Goal: Browse casually: Explore the website without a specific task or goal

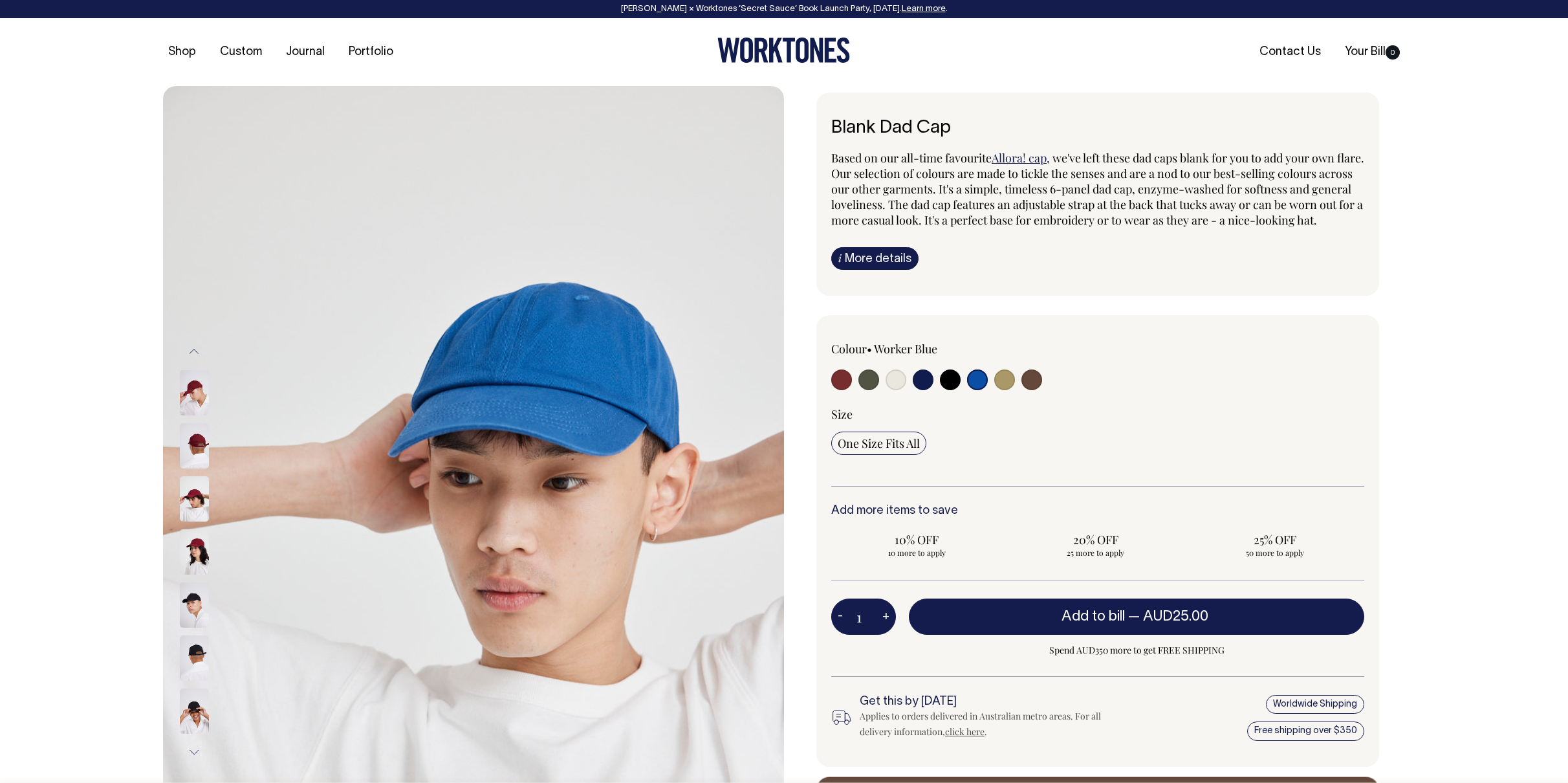
click at [946, 391] on input "radio" at bounding box center [950, 380] width 21 height 21
radio input "true"
select select "Black"
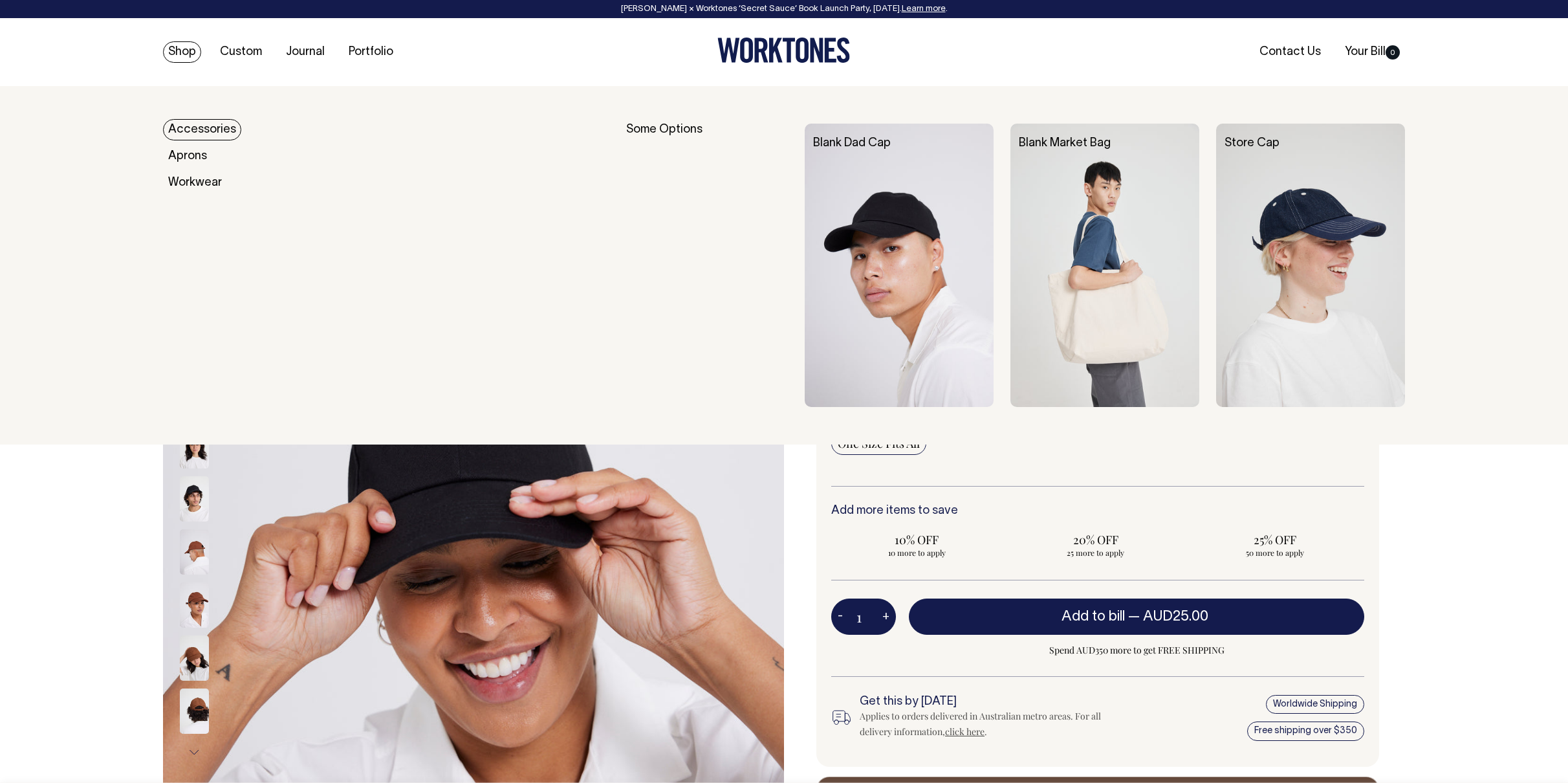
click at [196, 129] on link "Accessories" at bounding box center [202, 130] width 78 height 22
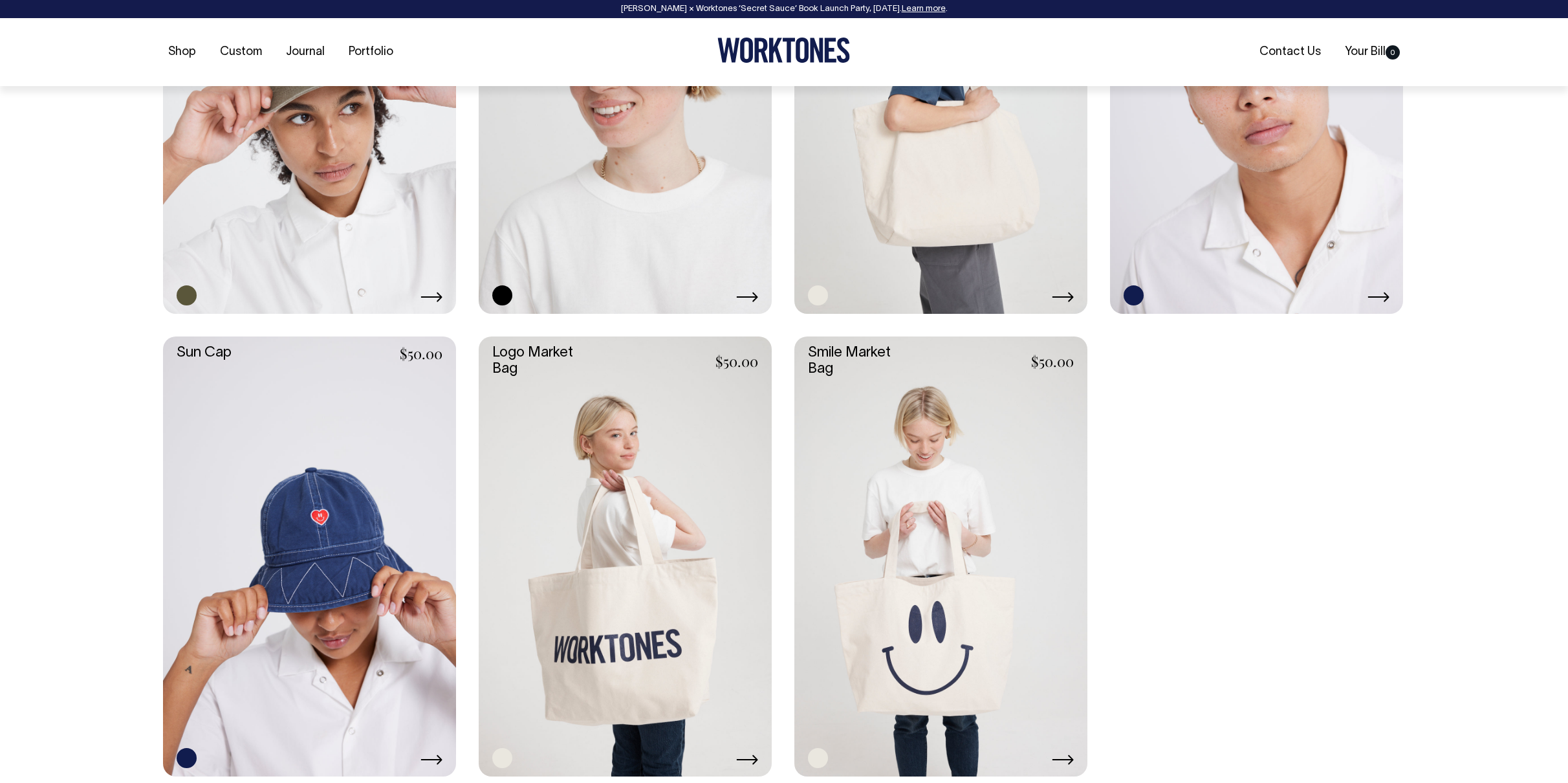
scroll to position [1233, 0]
click at [289, 222] on link at bounding box center [309, 93] width 293 height 440
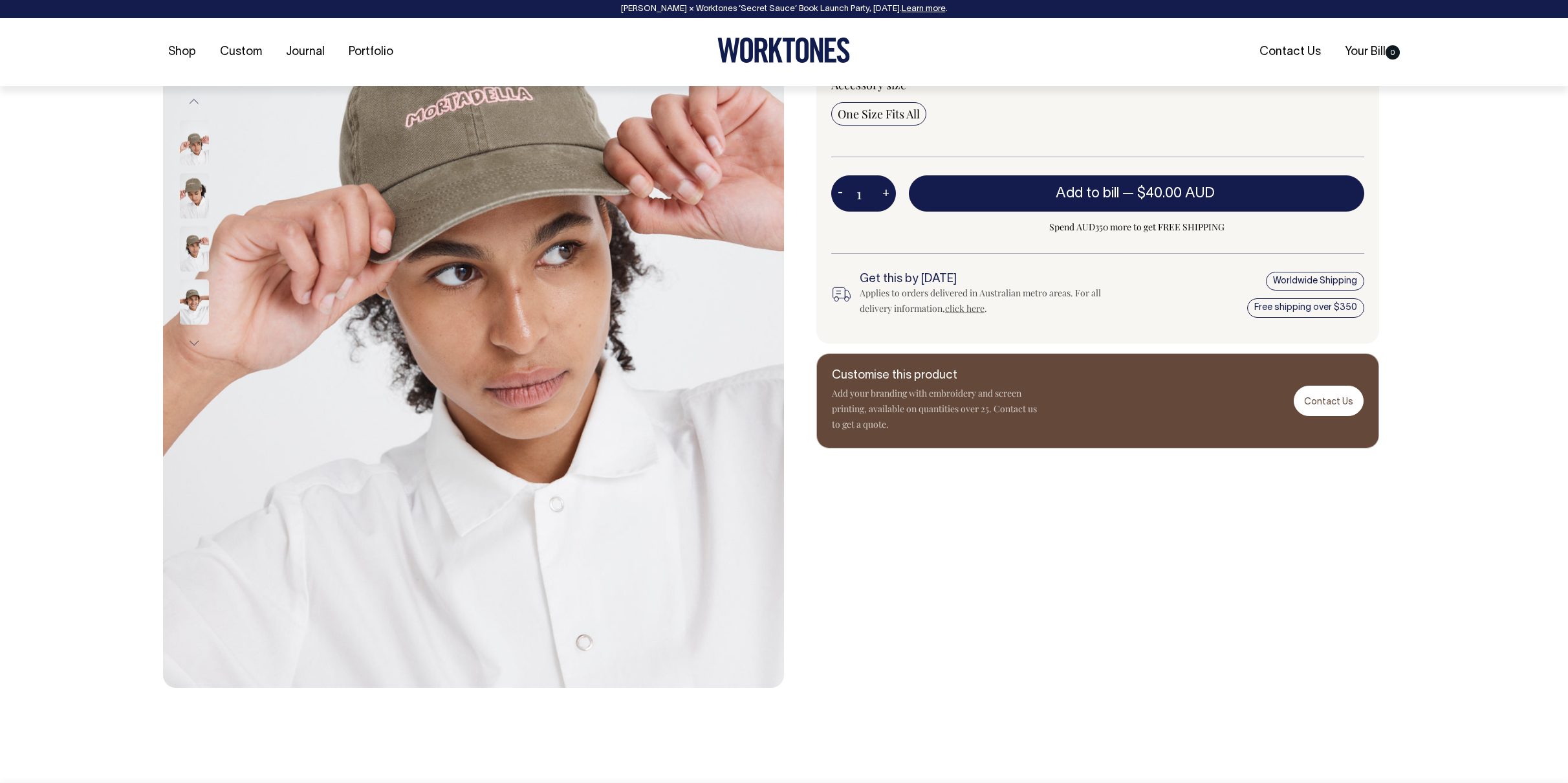
click at [194, 301] on img at bounding box center [194, 302] width 29 height 45
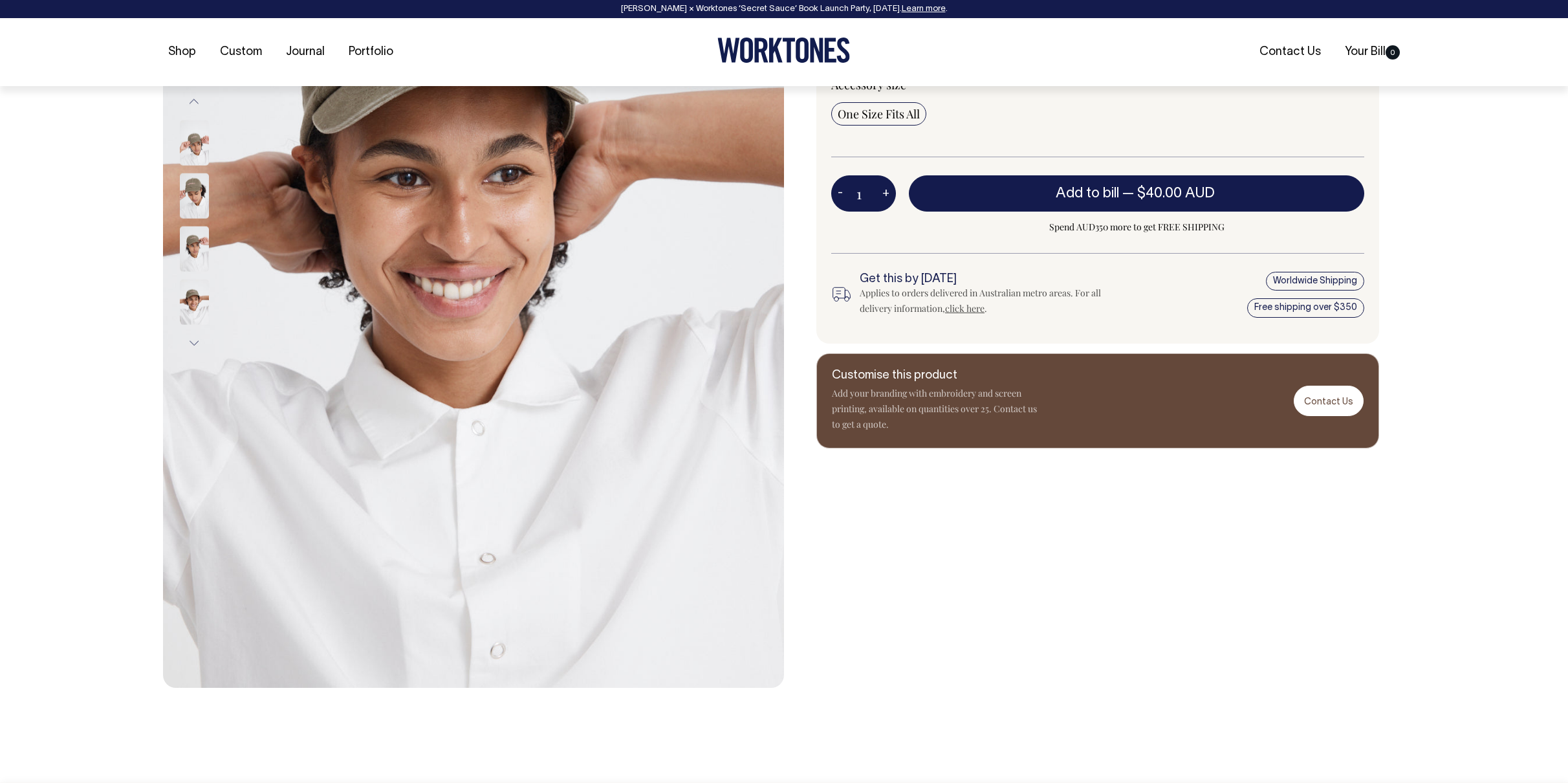
scroll to position [330, 0]
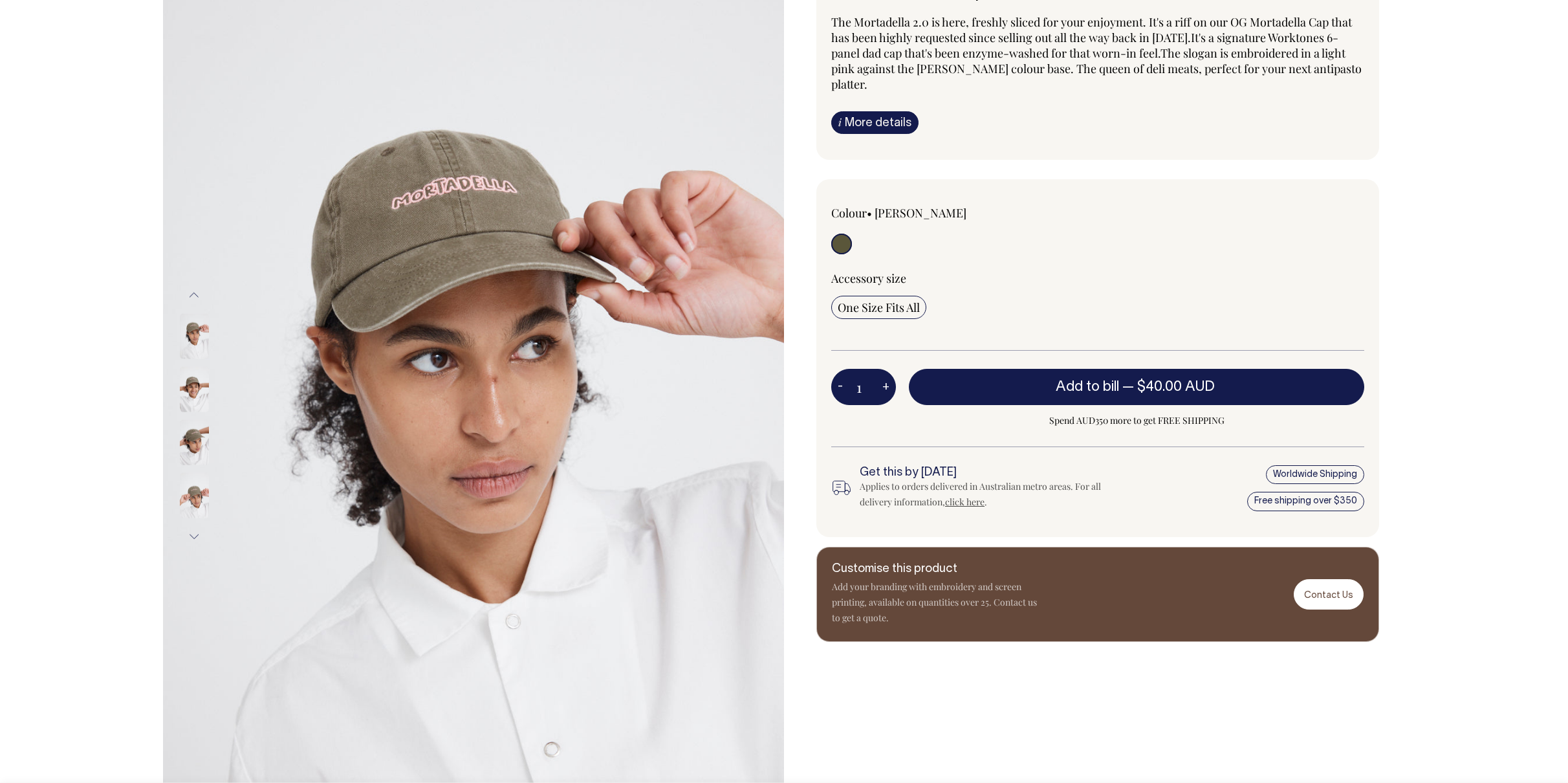
click at [199, 491] on img at bounding box center [194, 495] width 29 height 45
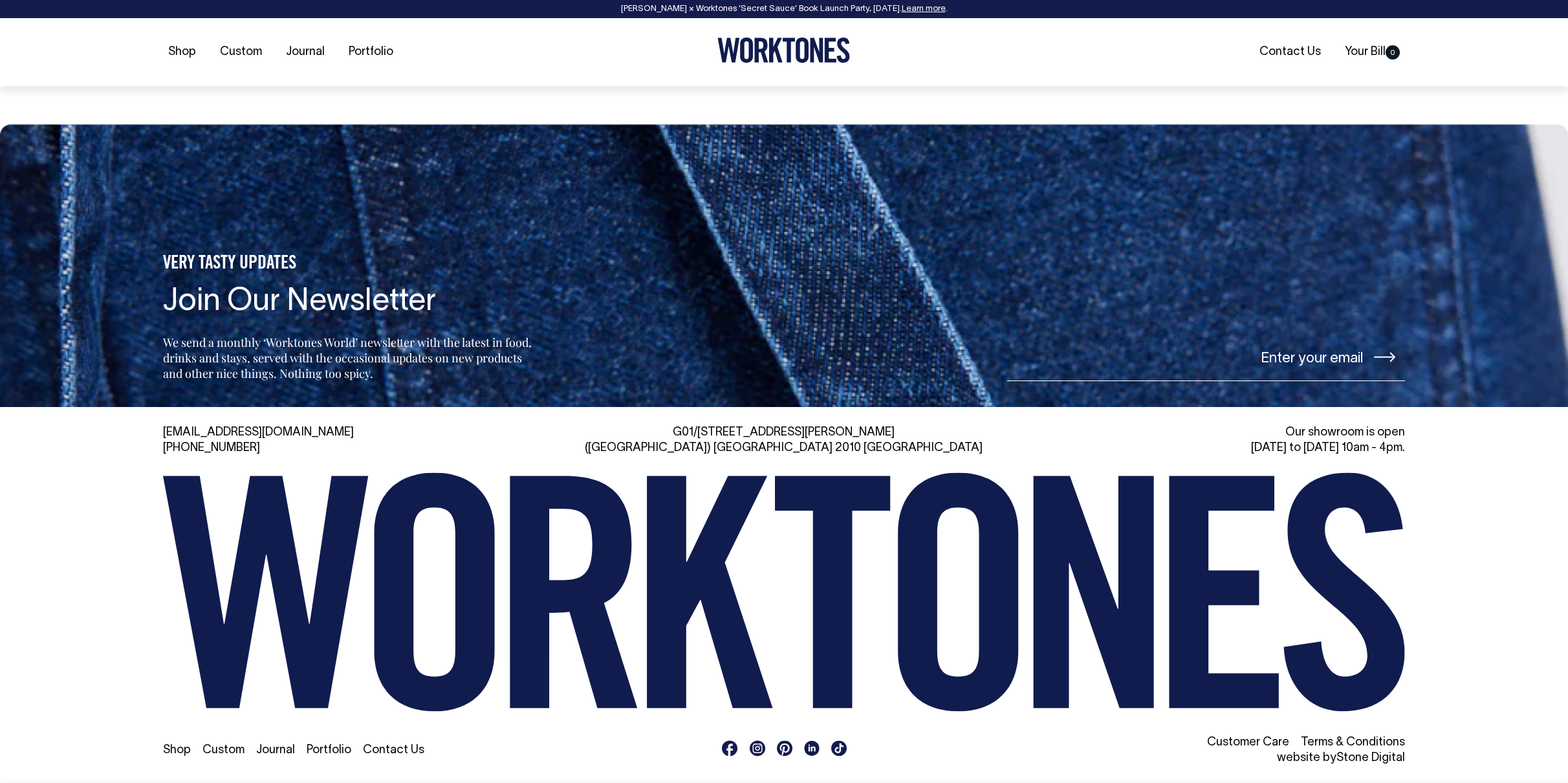
scroll to position [1593, 0]
click at [754, 746] on rect at bounding box center [758, 747] width 16 height 16
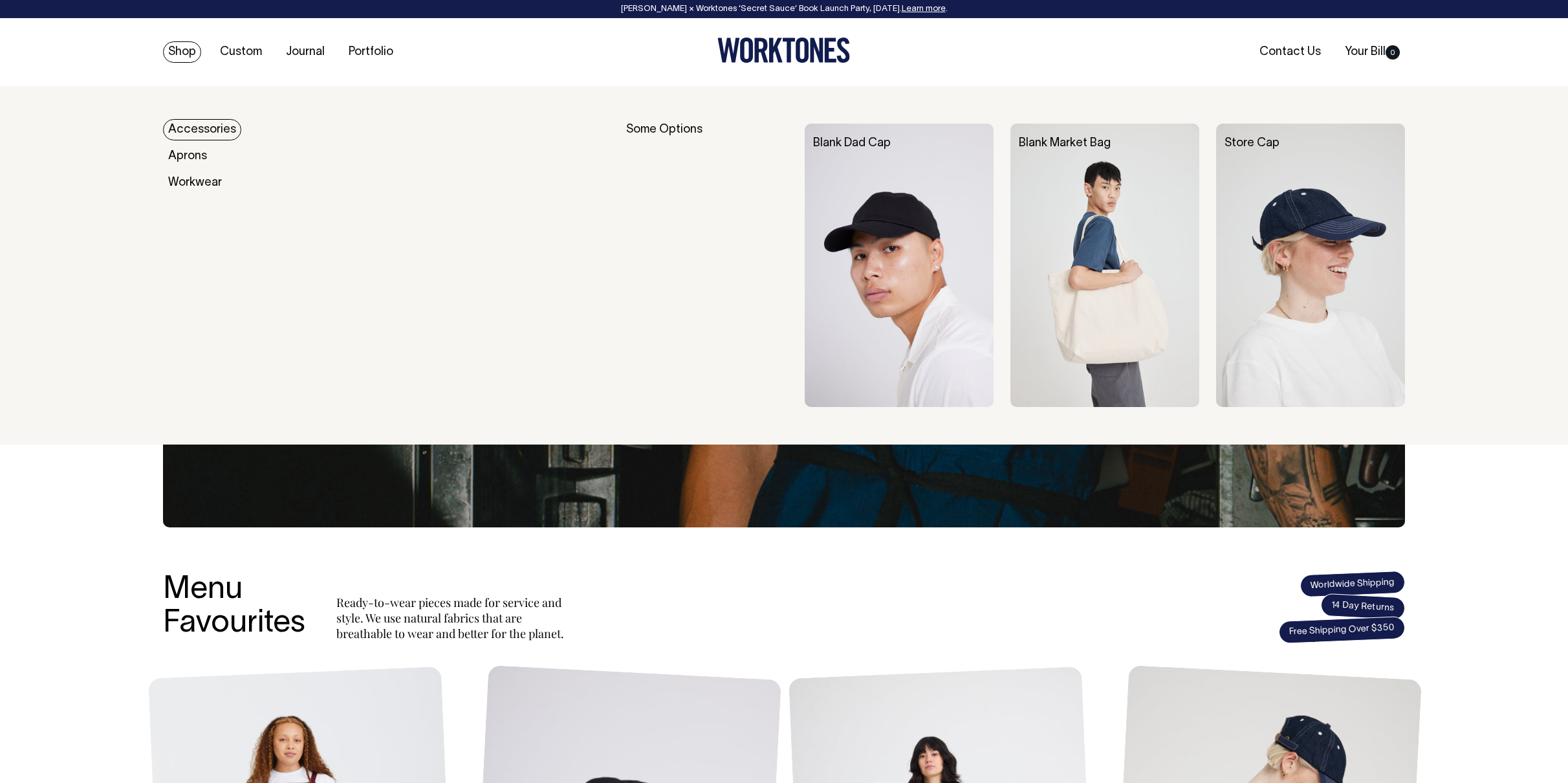
click at [191, 131] on link "Accessories" at bounding box center [202, 130] width 78 height 22
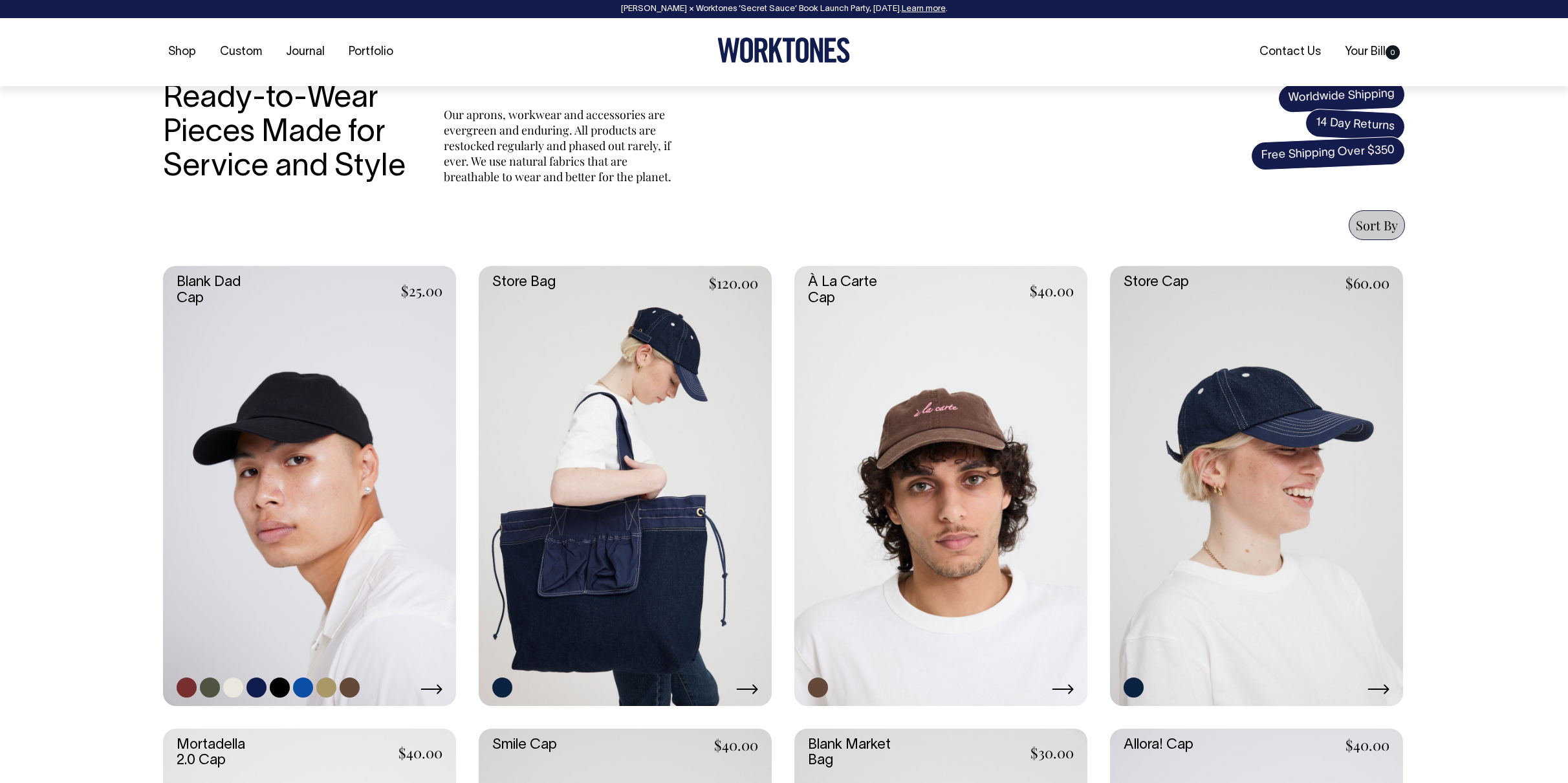
scroll to position [379, 0]
click at [342, 420] on link at bounding box center [309, 484] width 293 height 440
click at [961, 434] on link at bounding box center [941, 484] width 293 height 440
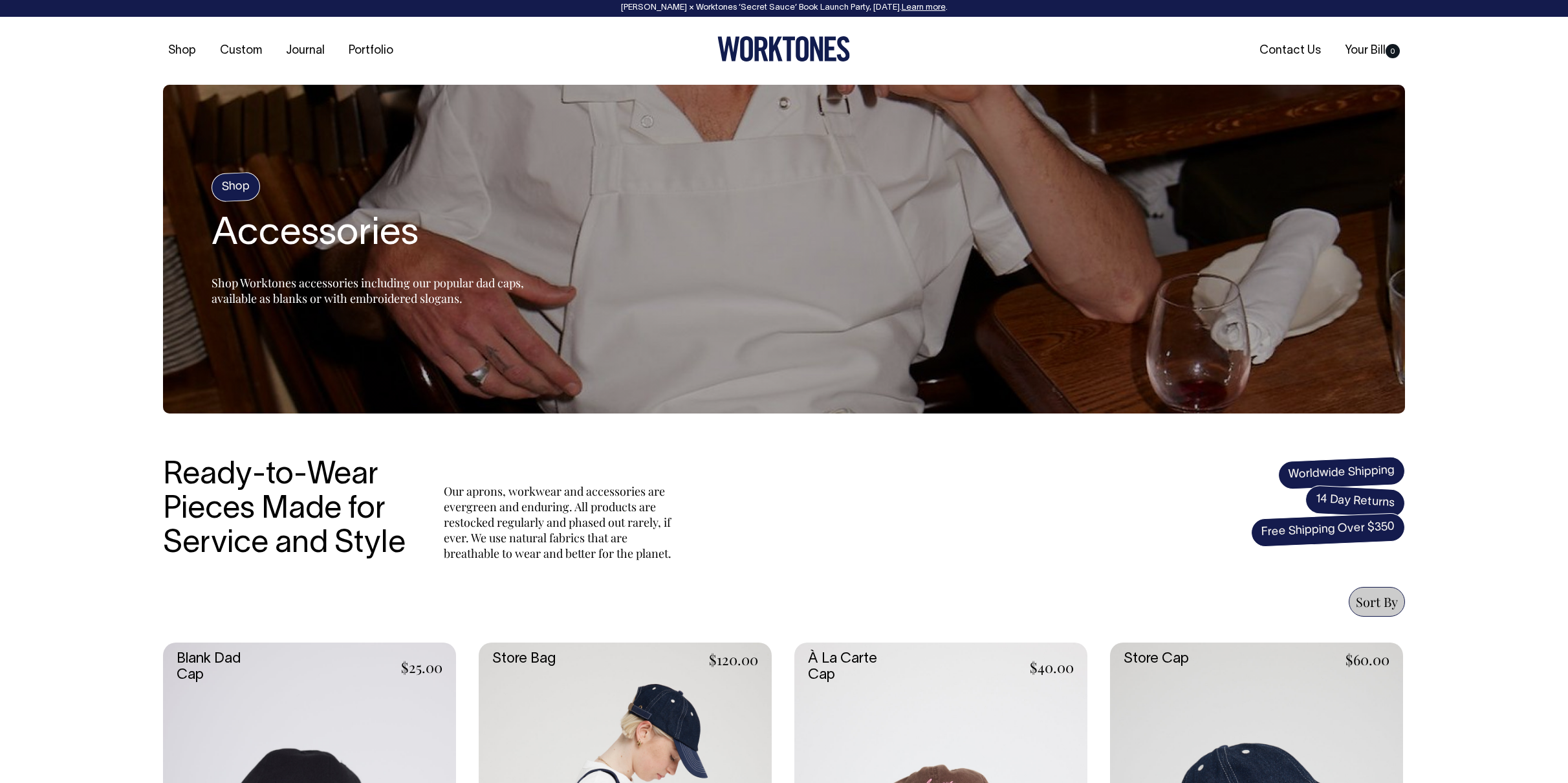
scroll to position [0, 0]
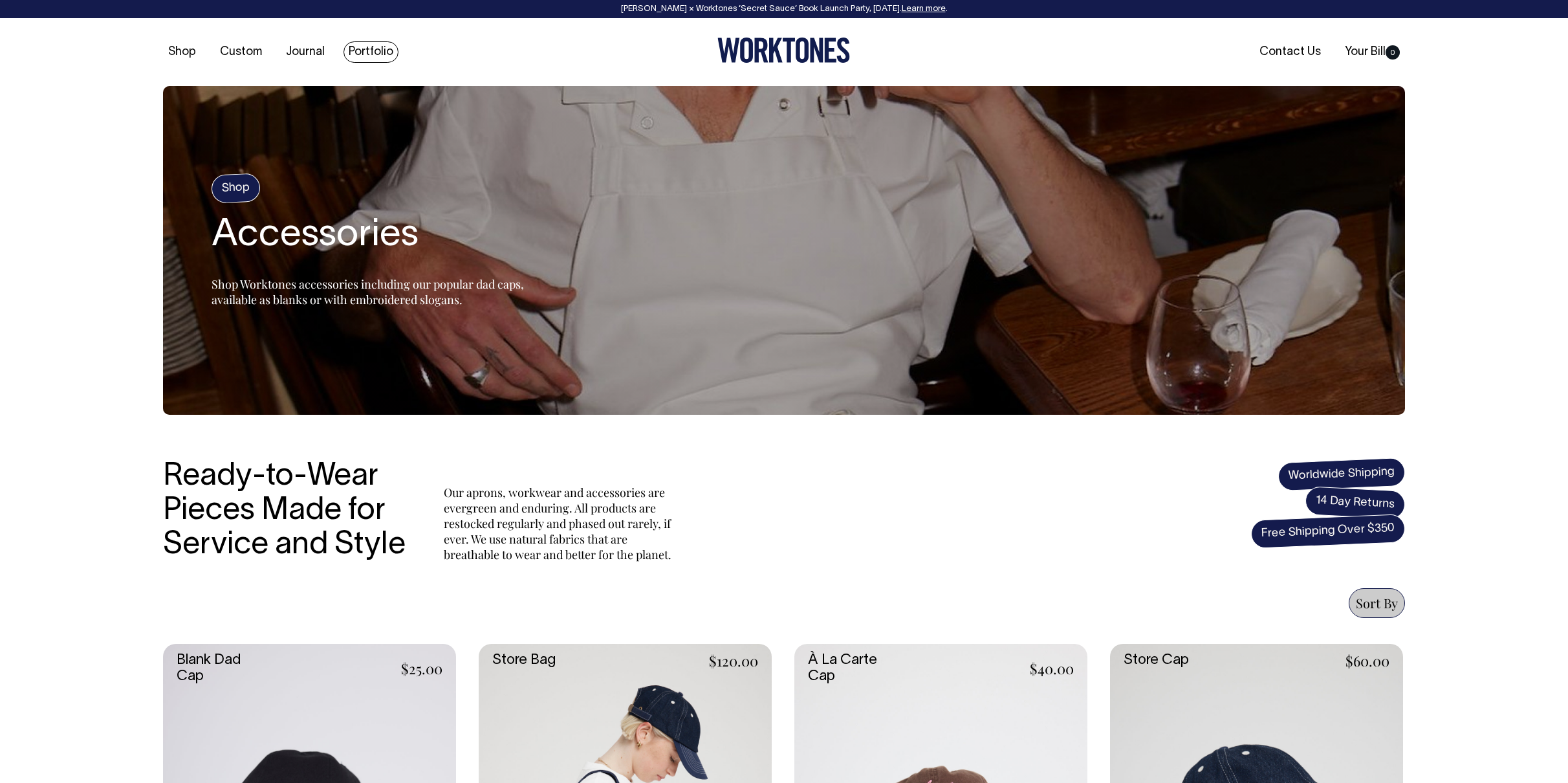
click at [378, 50] on link "Portfolio" at bounding box center [372, 52] width 55 height 22
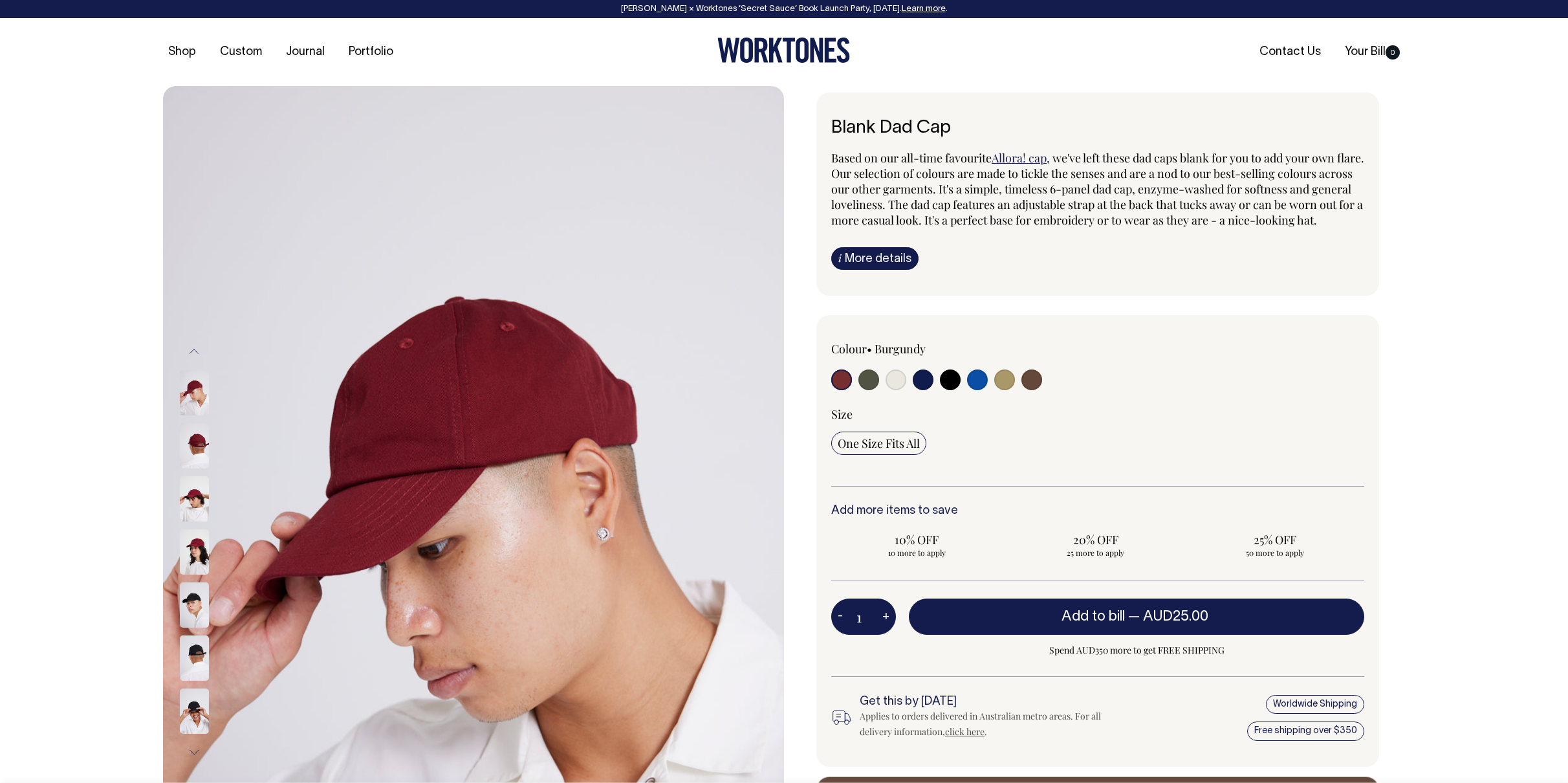
click at [957, 391] on input "radio" at bounding box center [950, 380] width 21 height 21
radio input "true"
select select "Black"
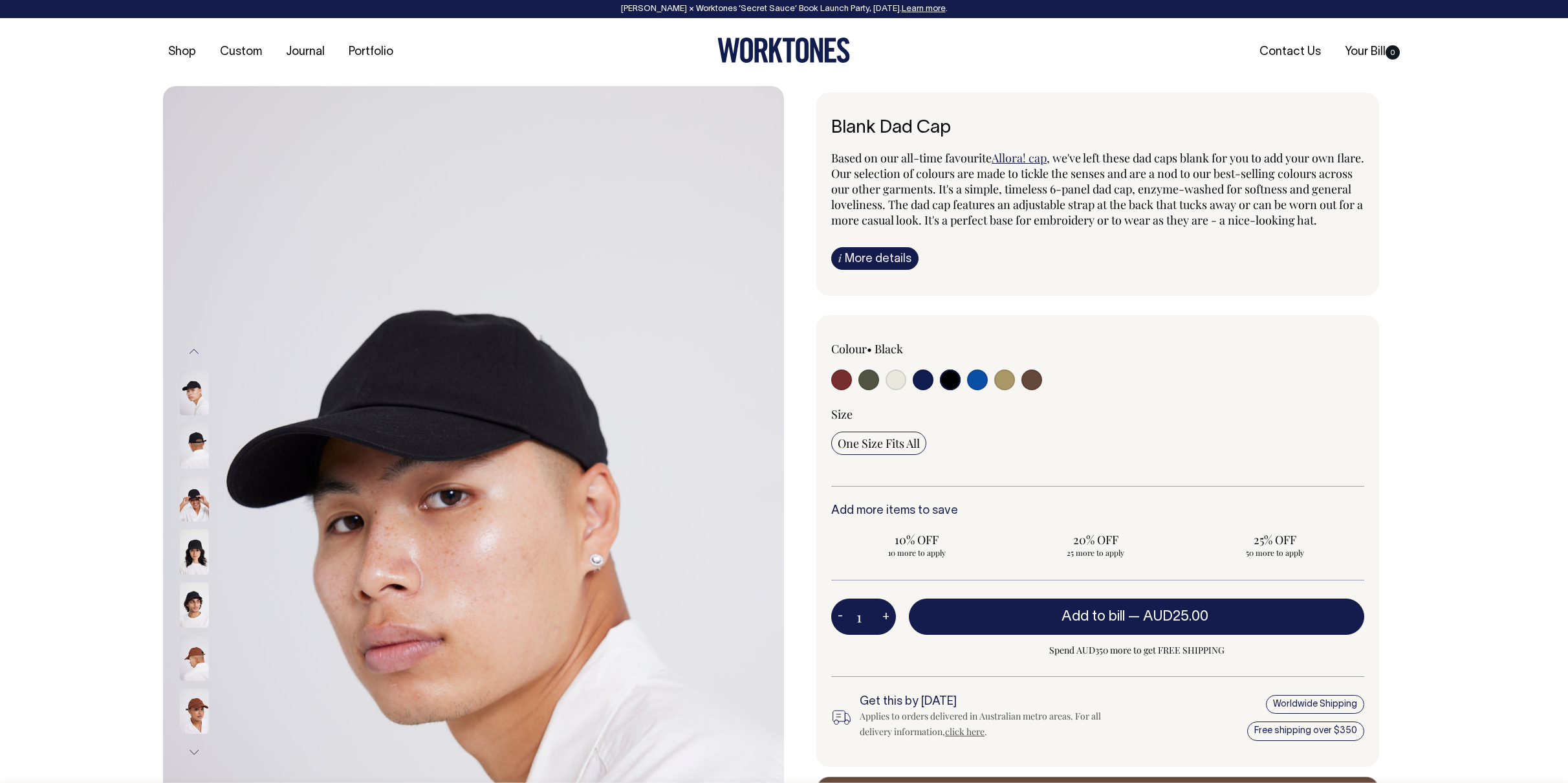
click at [188, 552] on img at bounding box center [194, 552] width 29 height 45
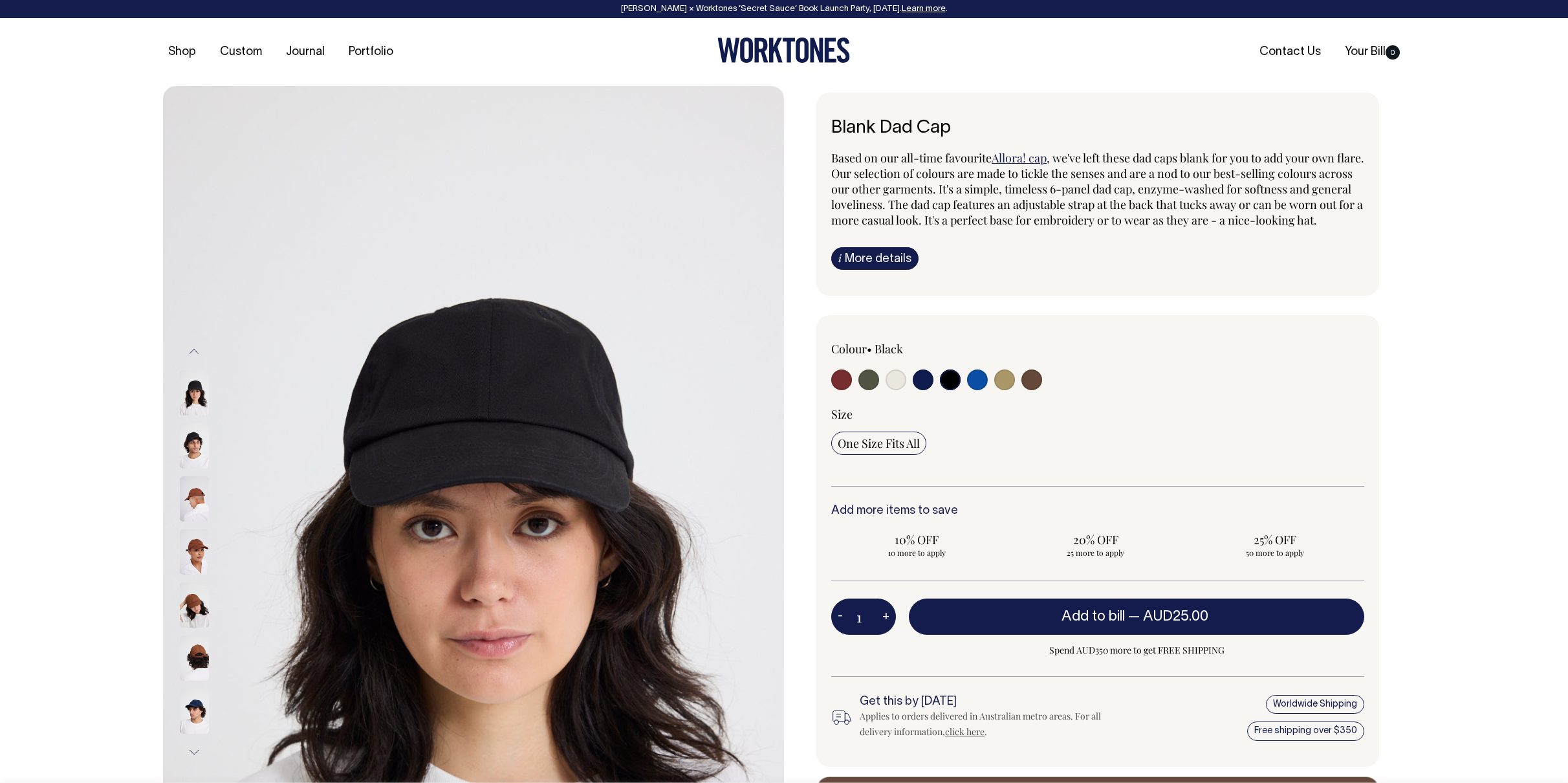
click at [192, 453] on img at bounding box center [194, 446] width 29 height 45
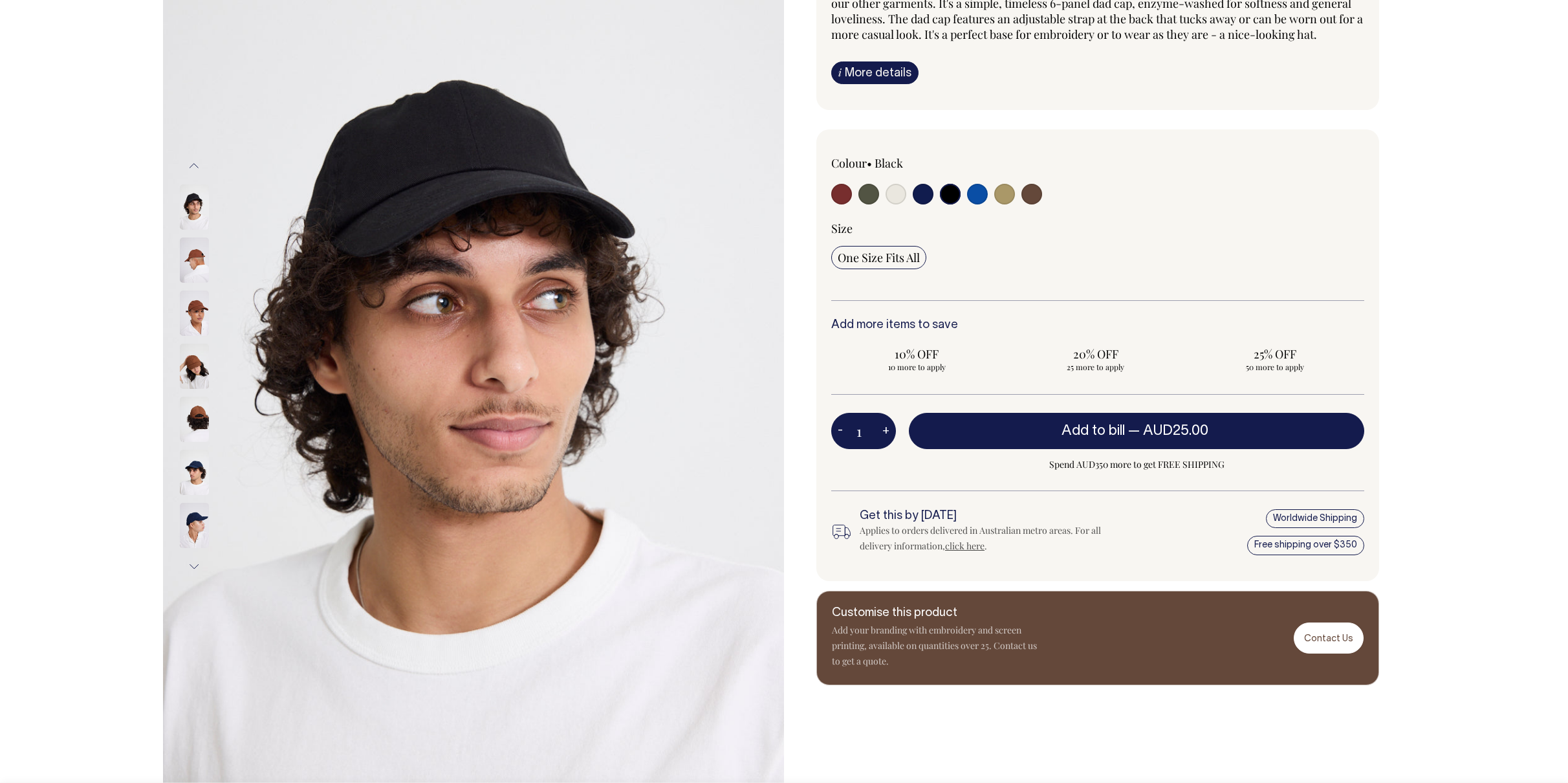
scroll to position [186, 0]
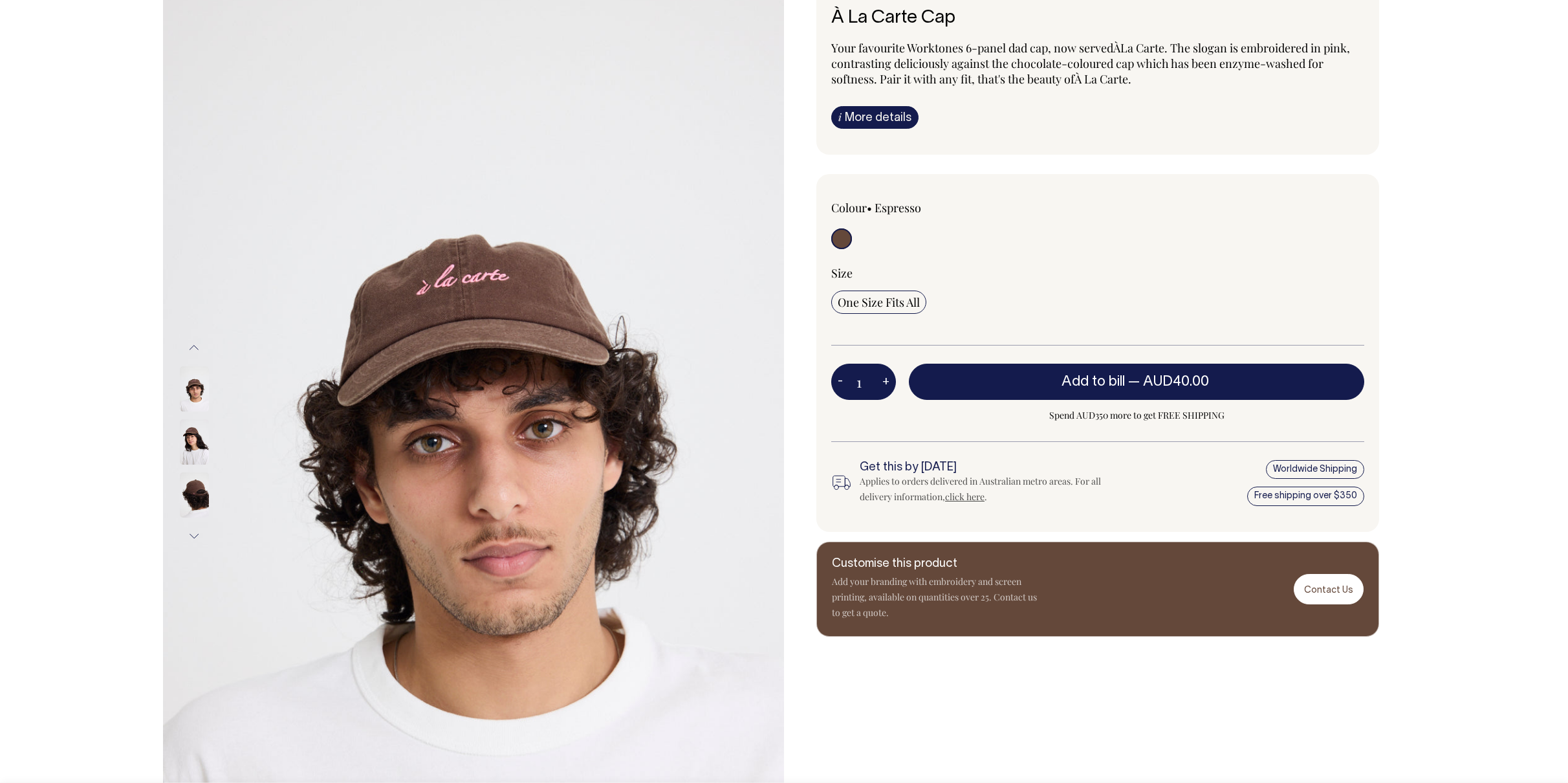
scroll to position [111, 0]
click at [190, 496] on img at bounding box center [194, 494] width 29 height 45
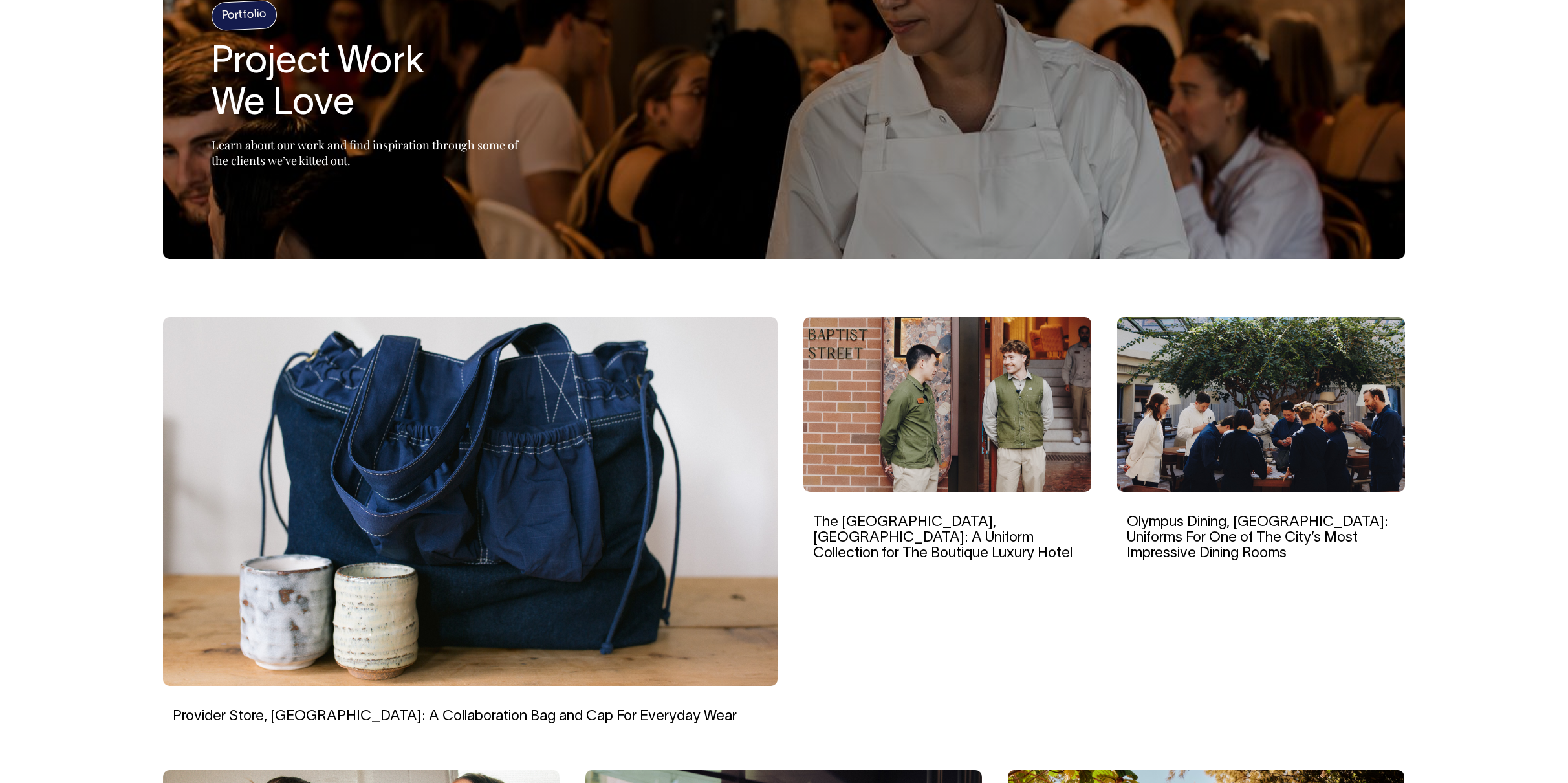
scroll to position [156, 0]
click at [993, 416] on img at bounding box center [947, 403] width 288 height 175
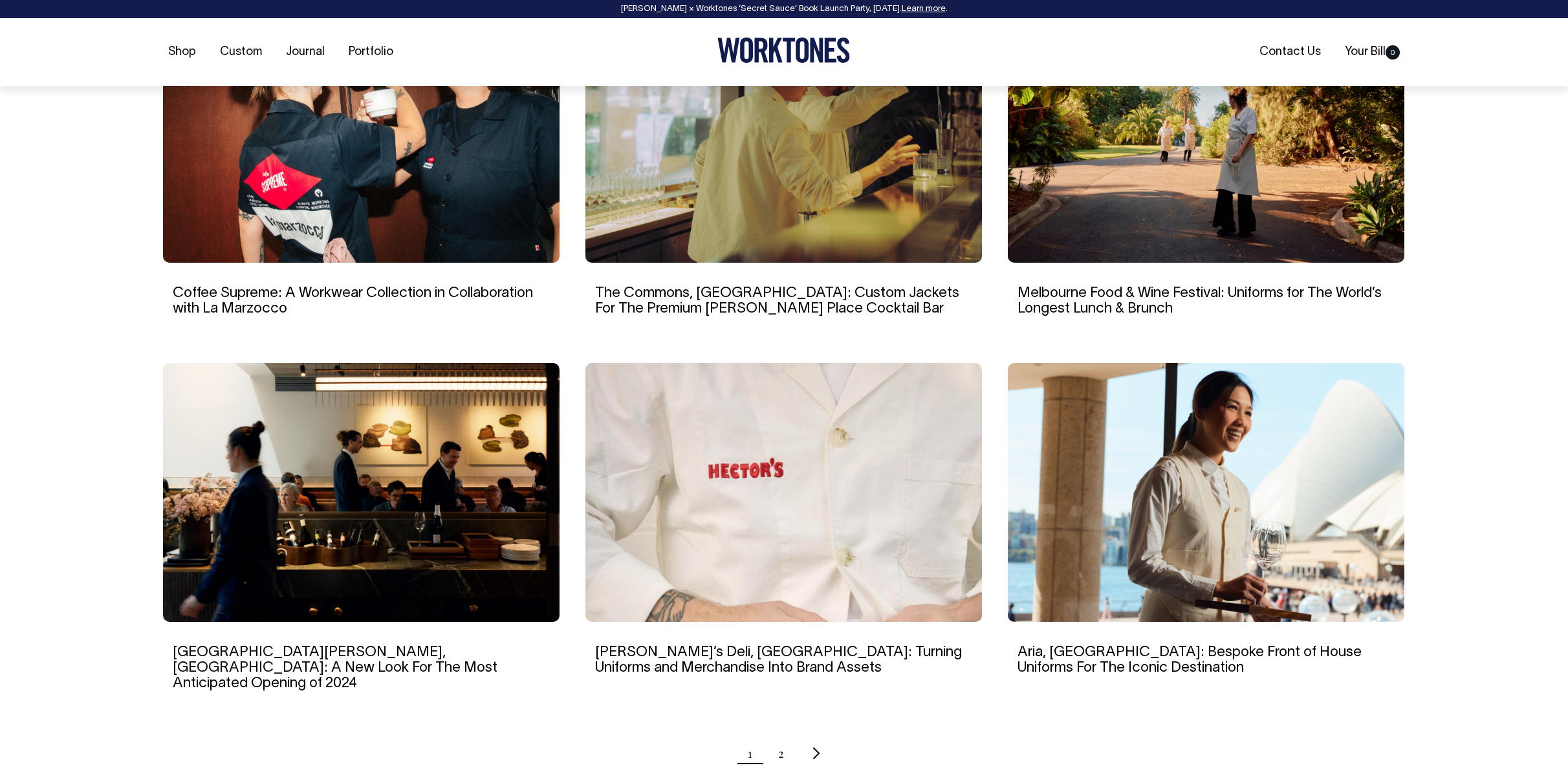
scroll to position [922, 0]
click at [650, 572] on img at bounding box center [783, 491] width 396 height 259
click at [779, 740] on link "2" at bounding box center [781, 752] width 6 height 33
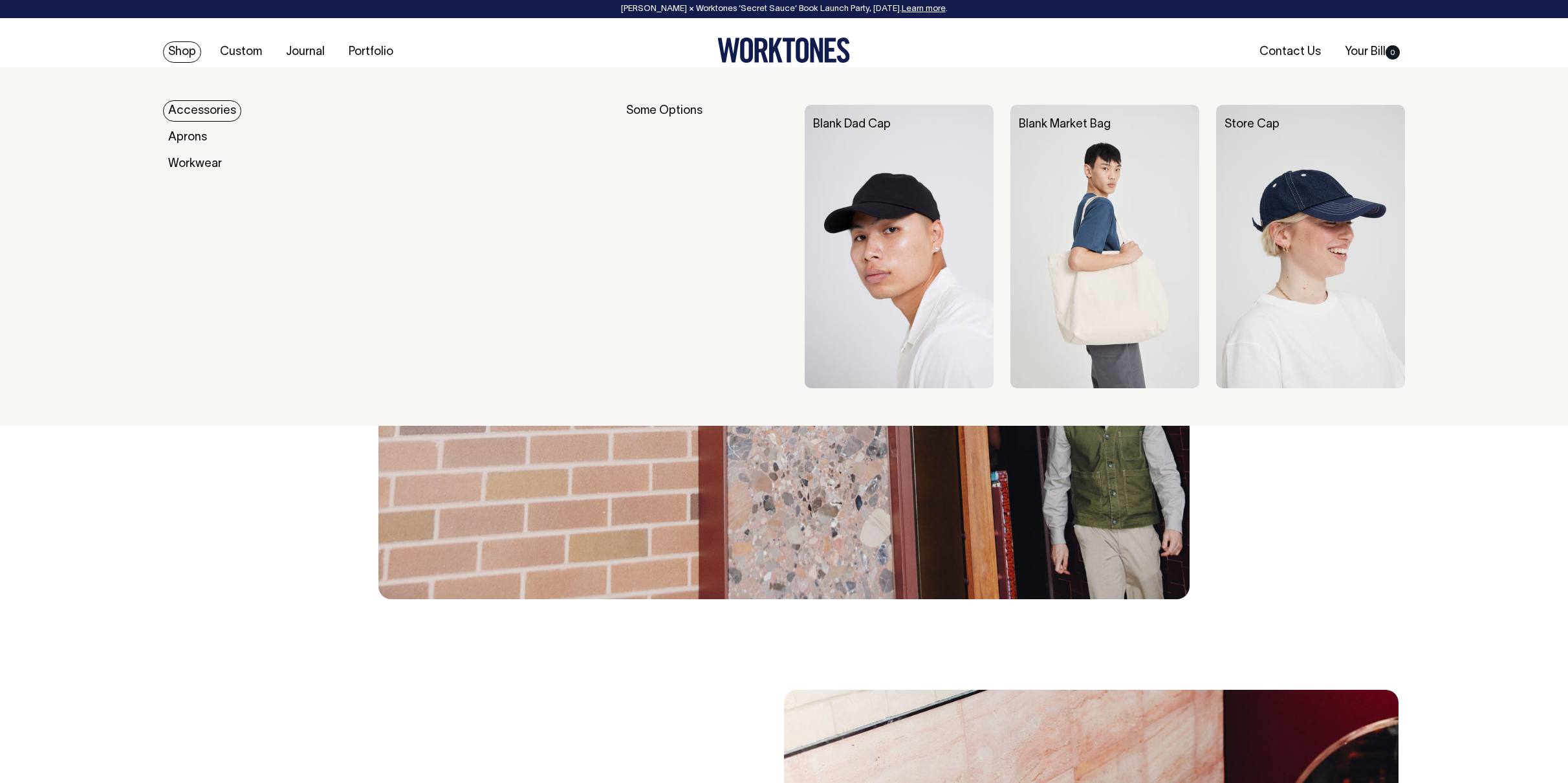
scroll to position [4383, 0]
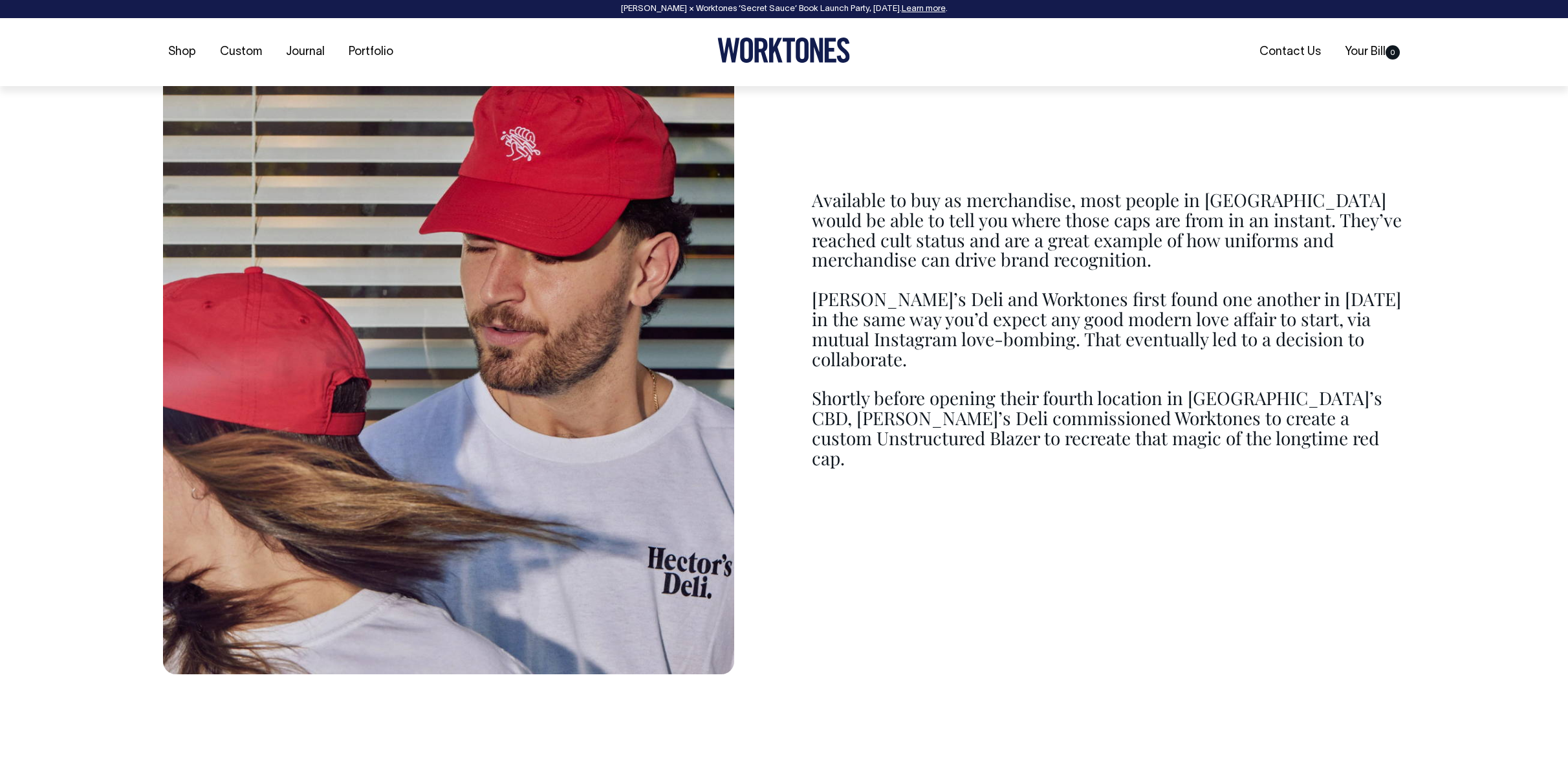
scroll to position [1563, 0]
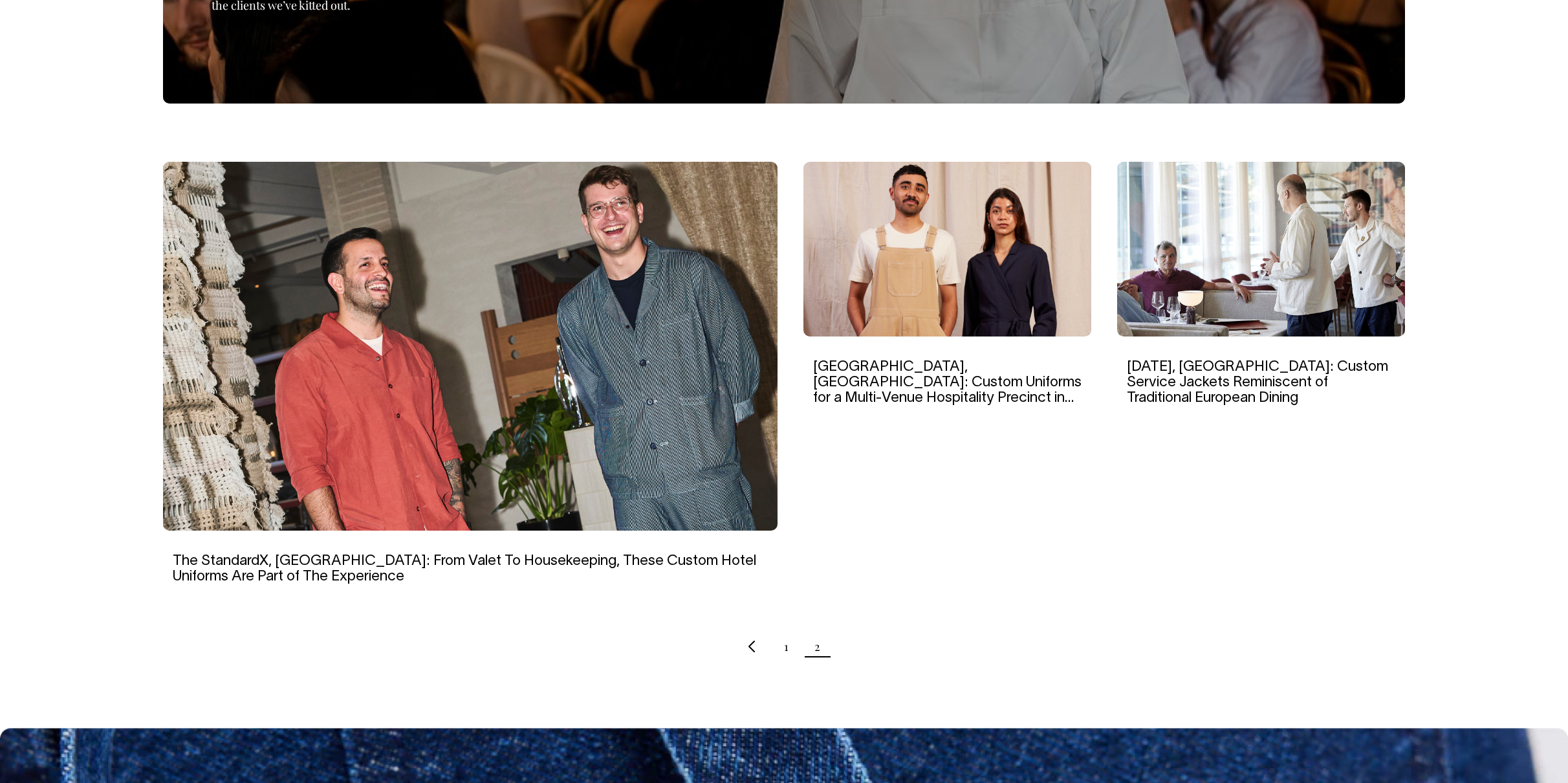
scroll to position [311, 0]
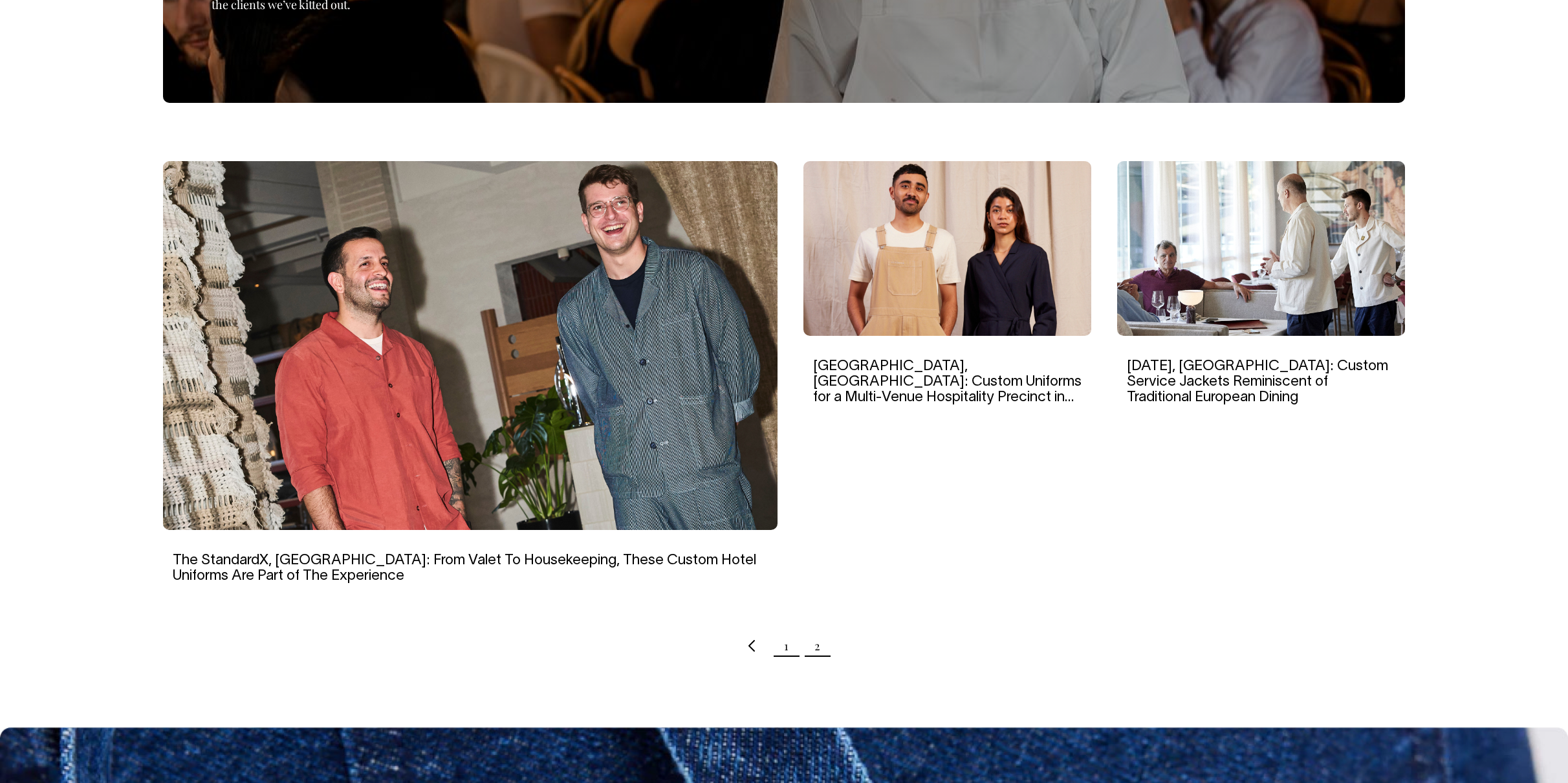
click at [786, 645] on link "1" at bounding box center [786, 646] width 5 height 33
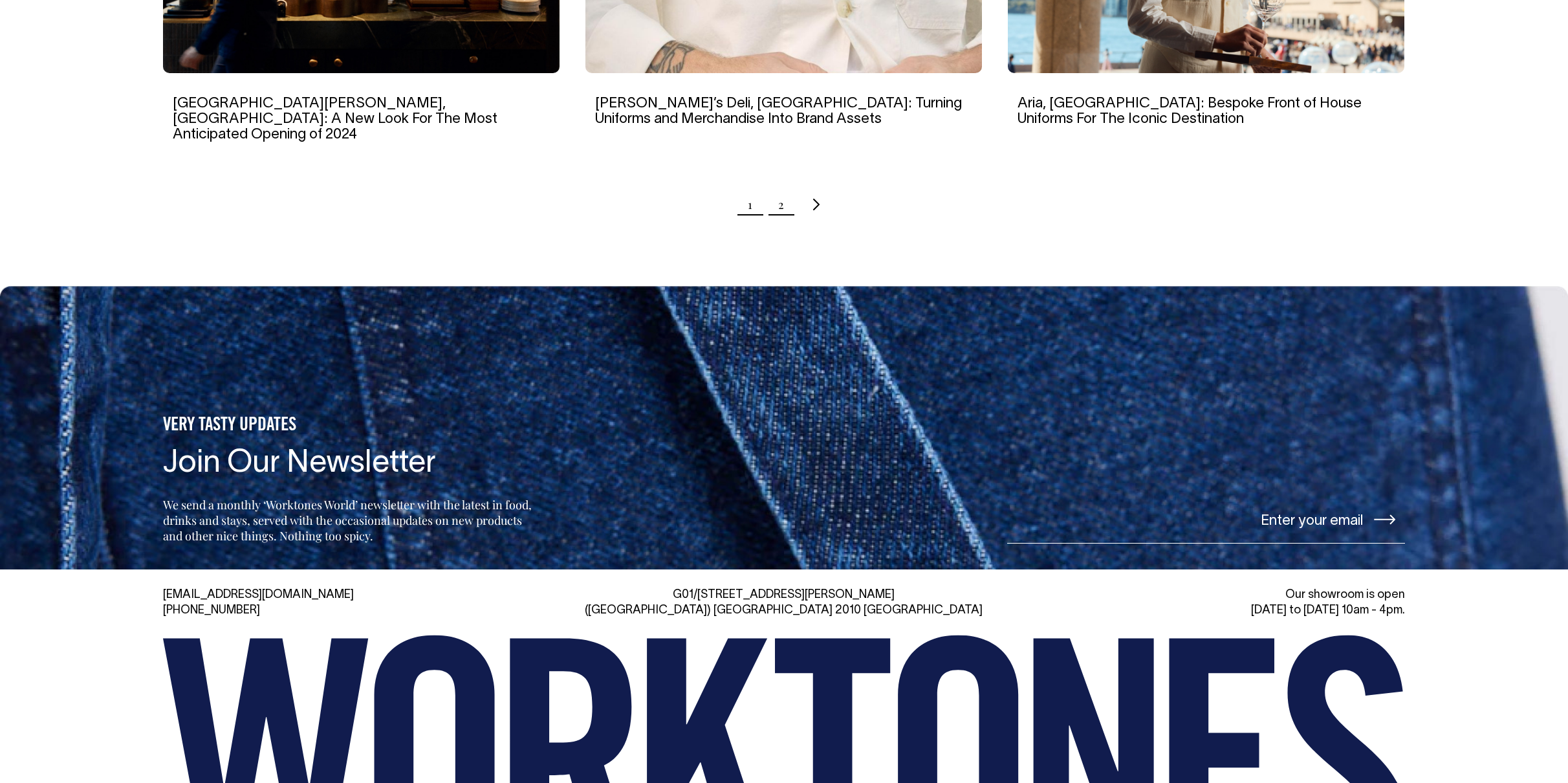
click at [784, 188] on ul "1 2" at bounding box center [784, 204] width 1243 height 33
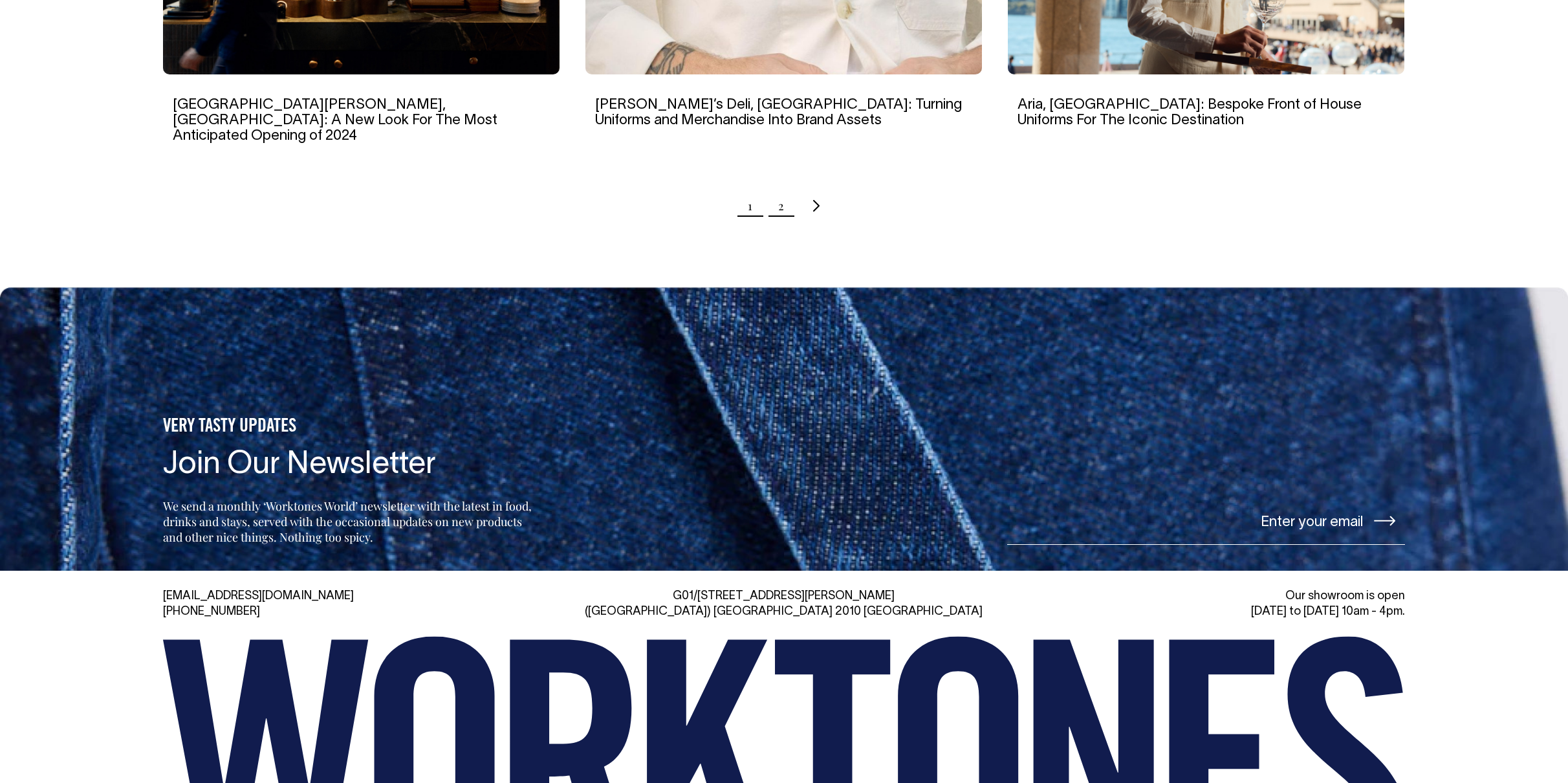
click at [783, 190] on link "2" at bounding box center [781, 206] width 6 height 33
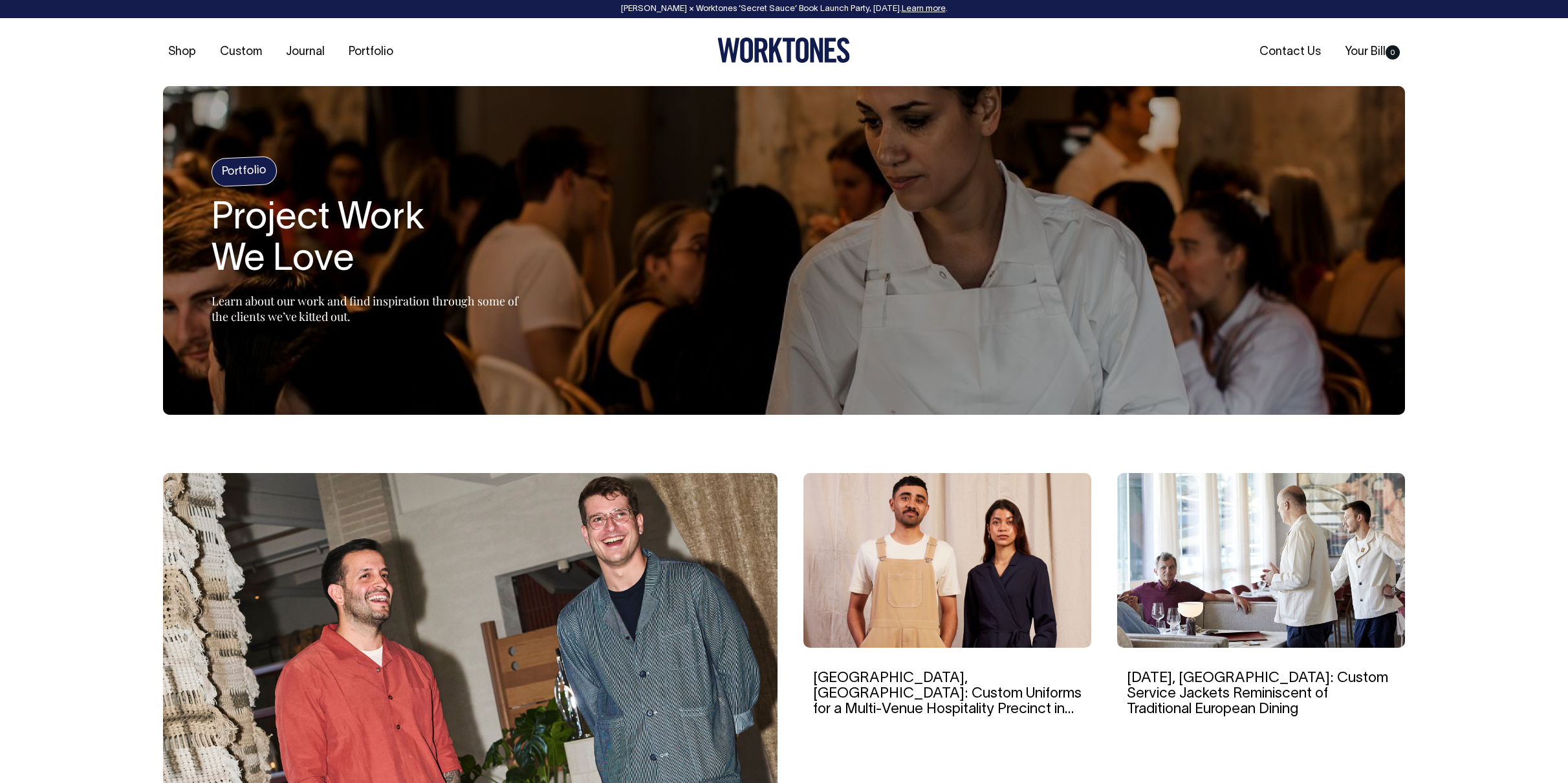
click at [925, 542] on img at bounding box center [947, 560] width 288 height 175
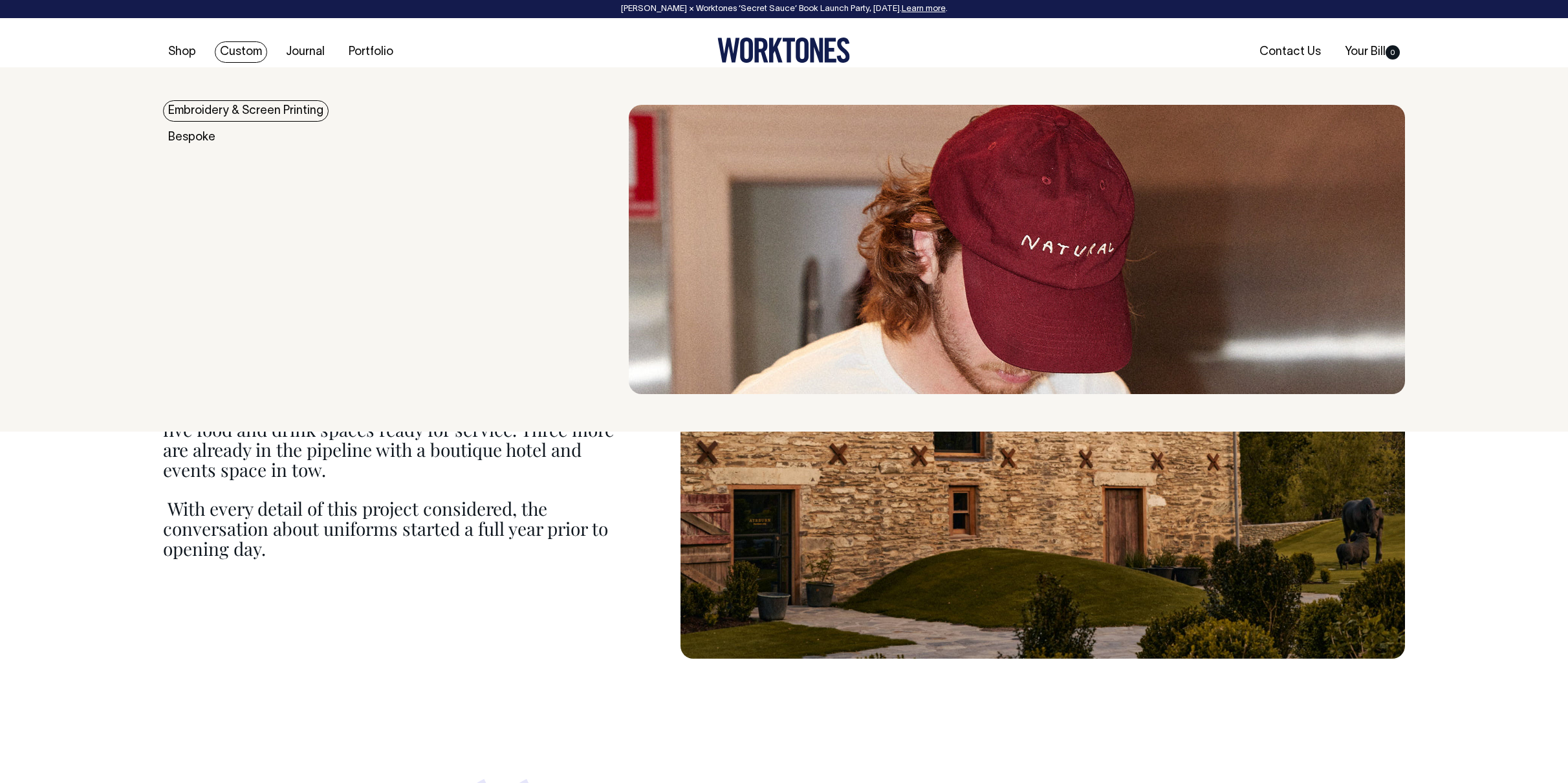
scroll to position [786, 0]
click at [251, 111] on link "Embroidery & Screen Printing" at bounding box center [246, 111] width 166 height 22
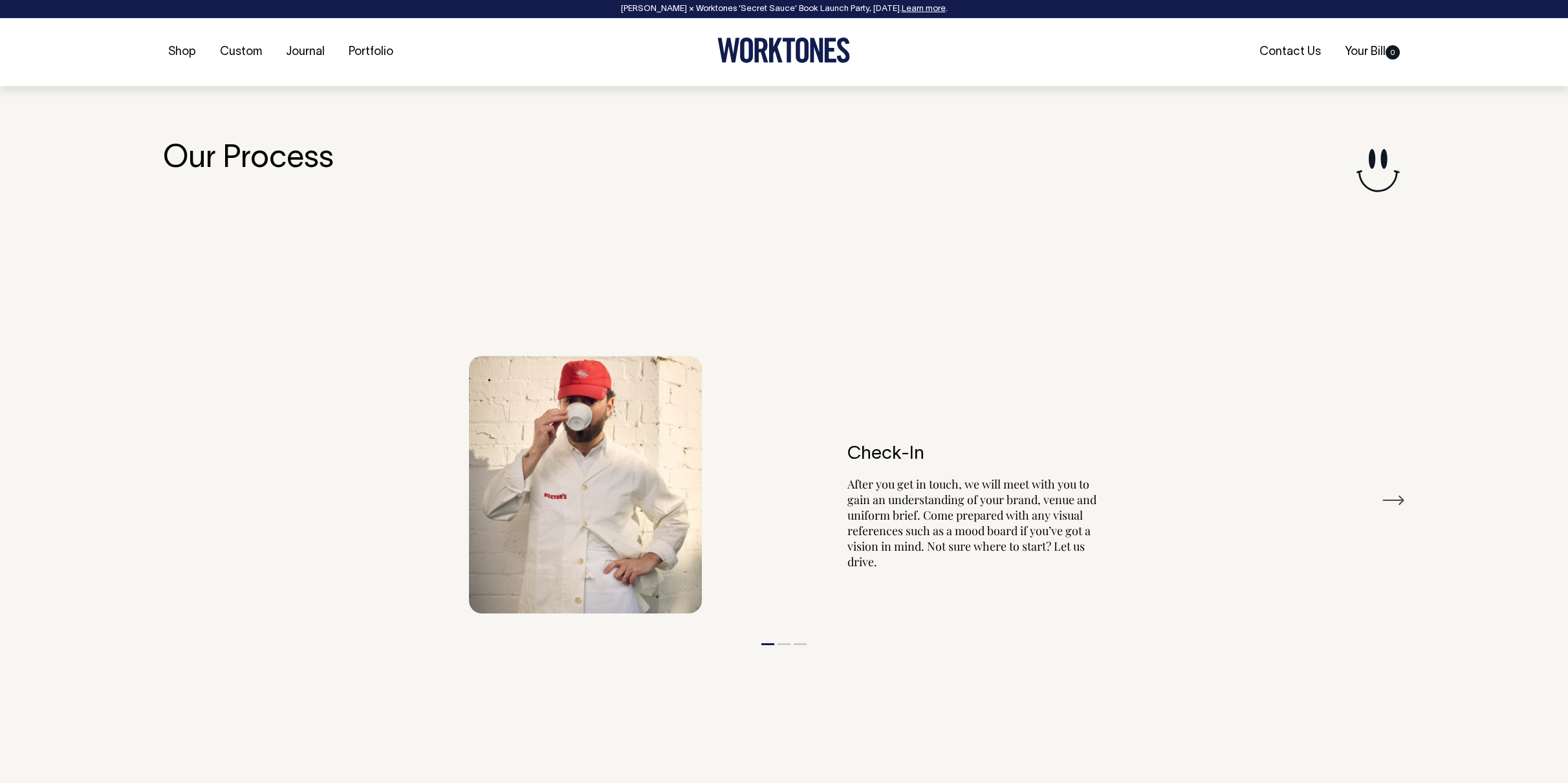
scroll to position [1508, 0]
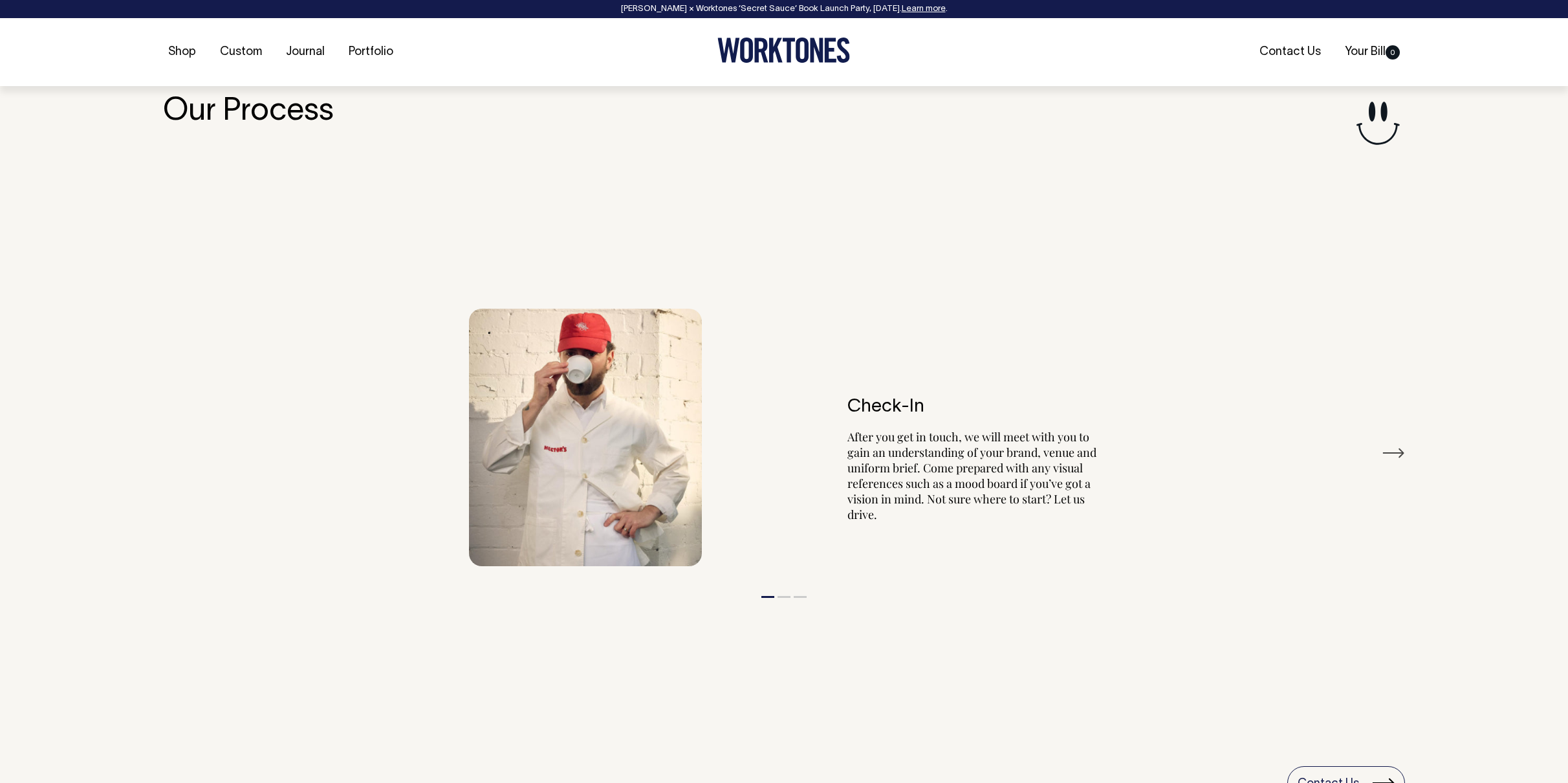
click at [1386, 450] on button "Next" at bounding box center [1394, 453] width 24 height 20
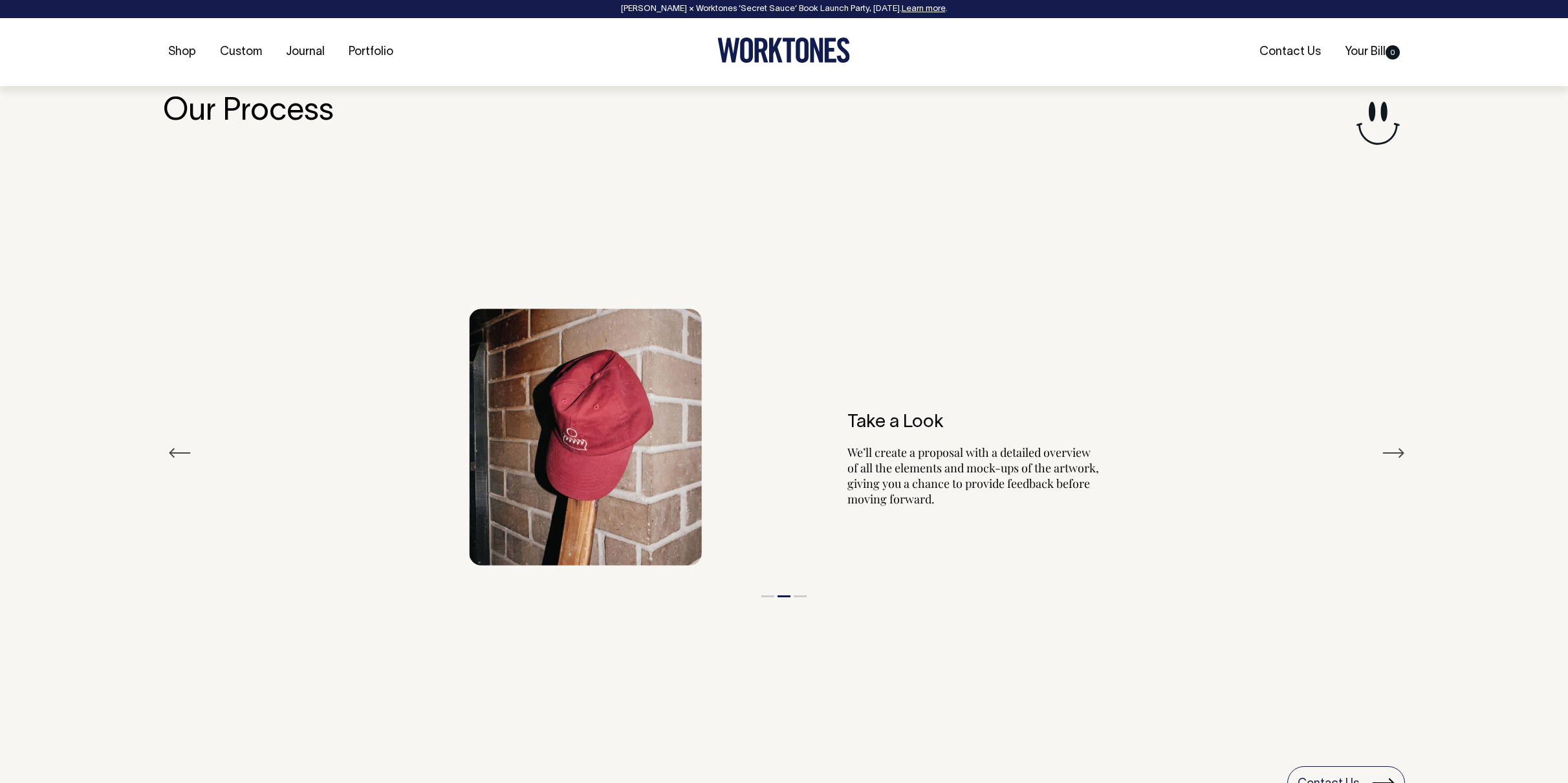
click at [1386, 450] on button "Next" at bounding box center [1394, 453] width 24 height 20
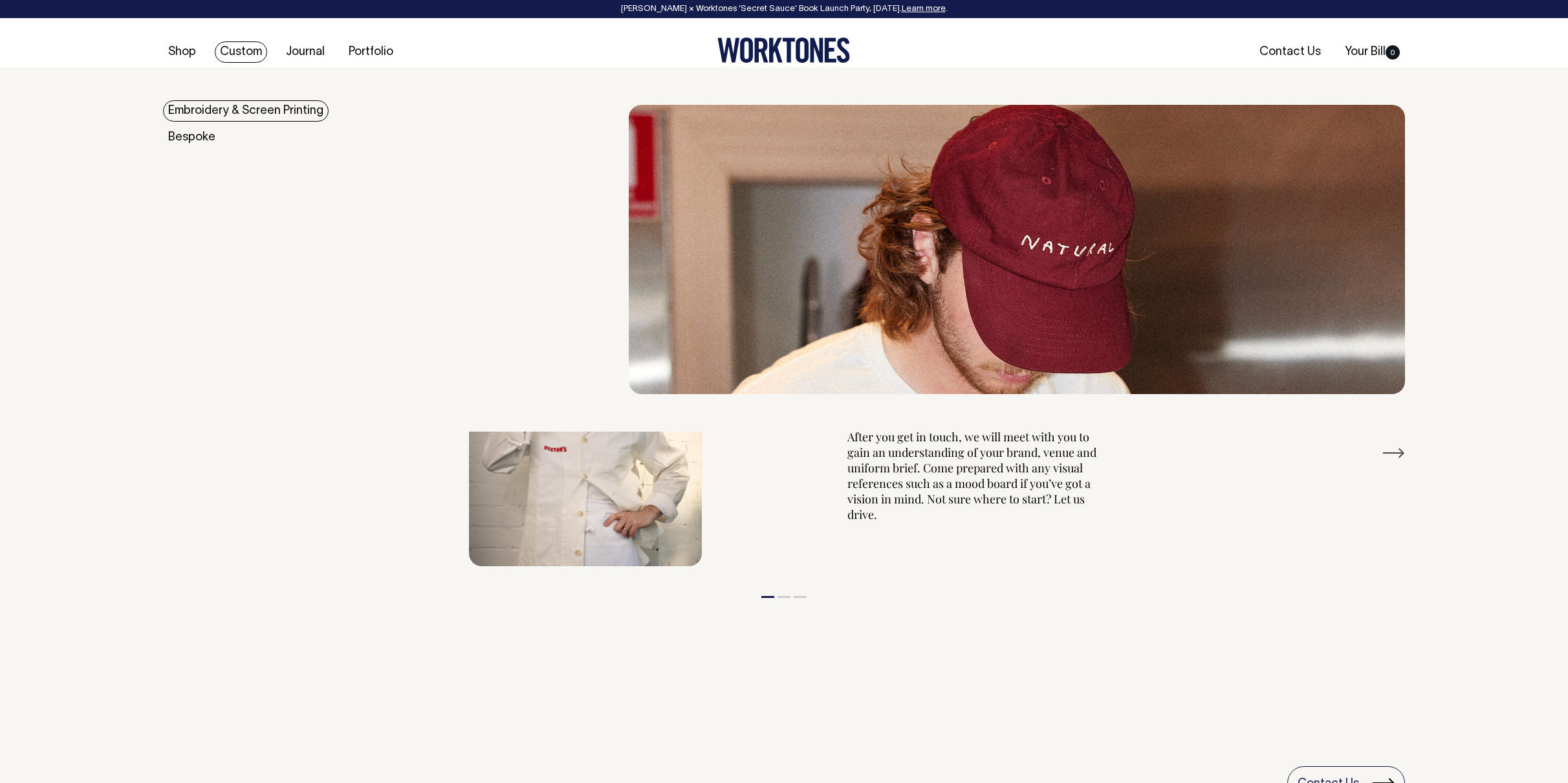
click at [245, 49] on link "Custom" at bounding box center [240, 52] width 52 height 22
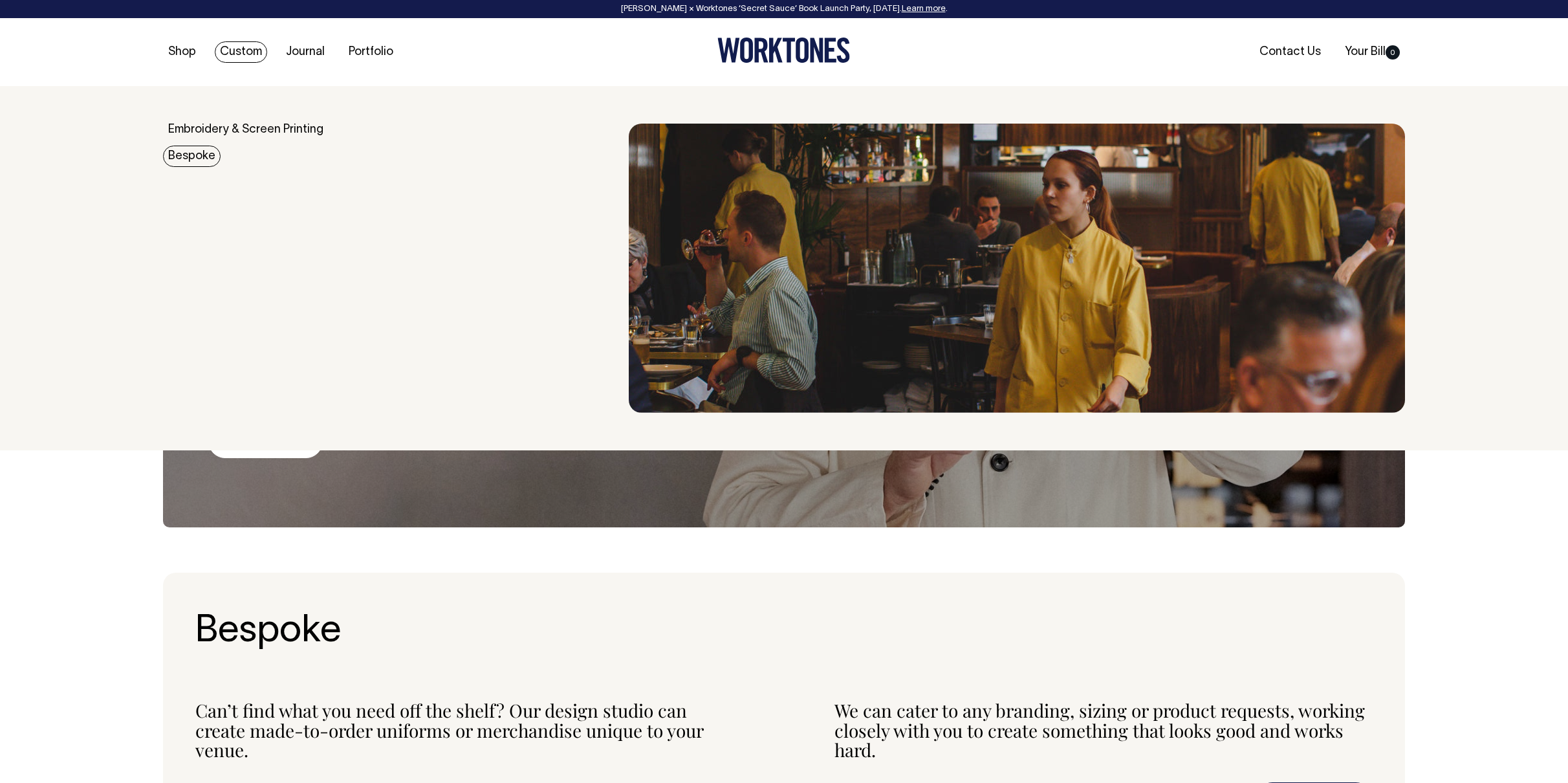
click at [188, 154] on link "Bespoke" at bounding box center [192, 156] width 57 height 22
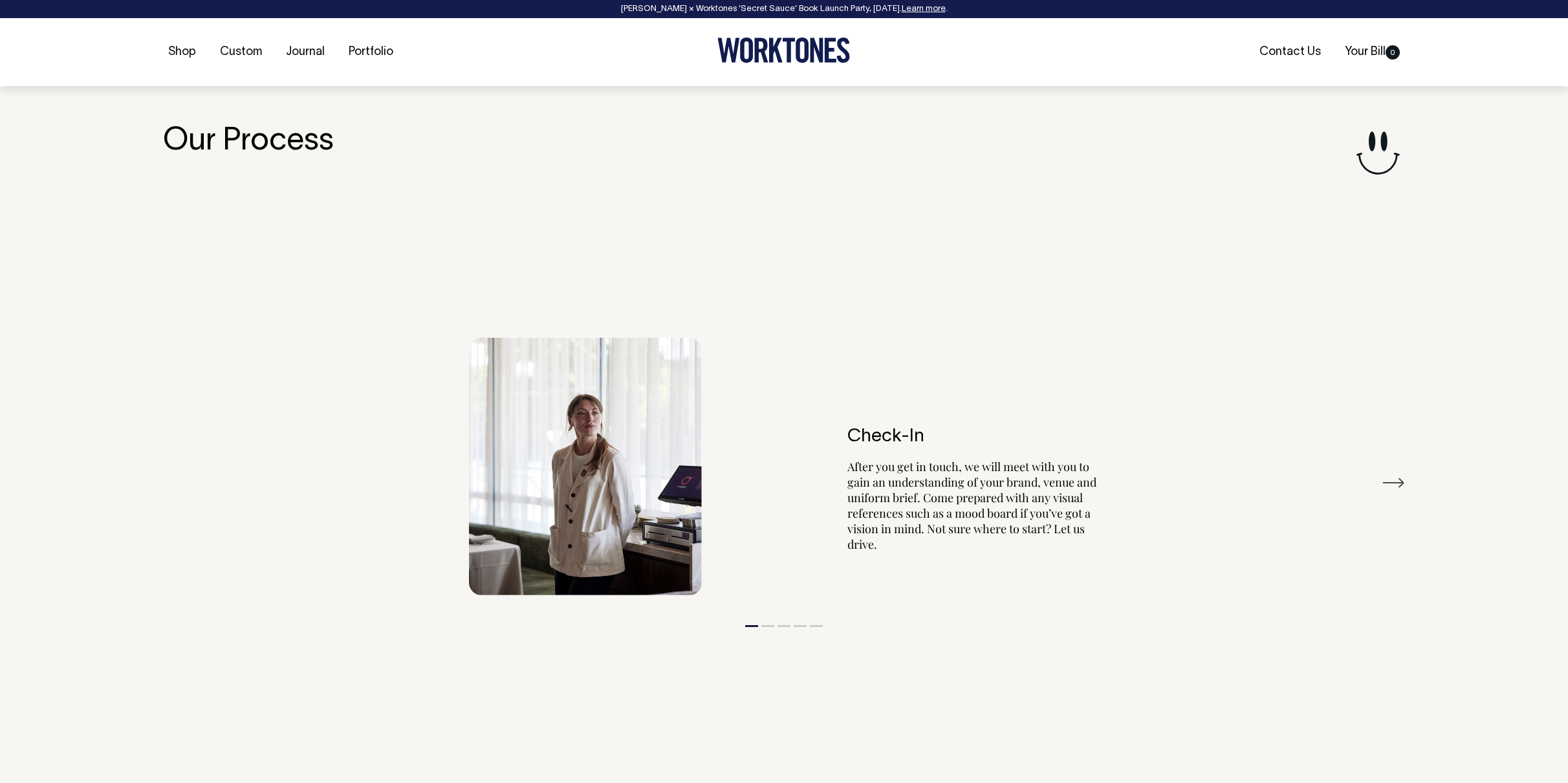
scroll to position [2424, 0]
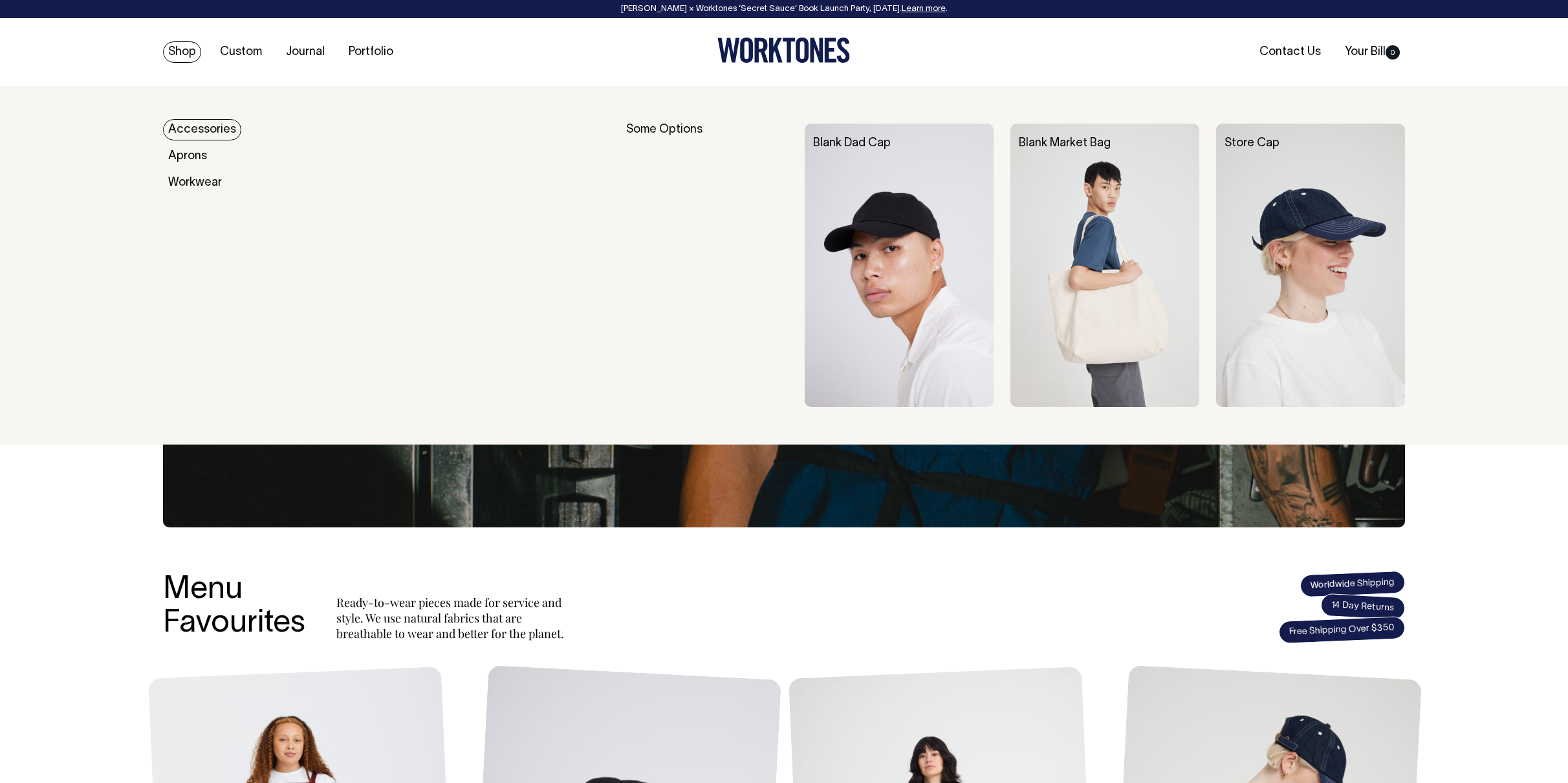
click at [211, 125] on link "Accessories" at bounding box center [202, 130] width 78 height 22
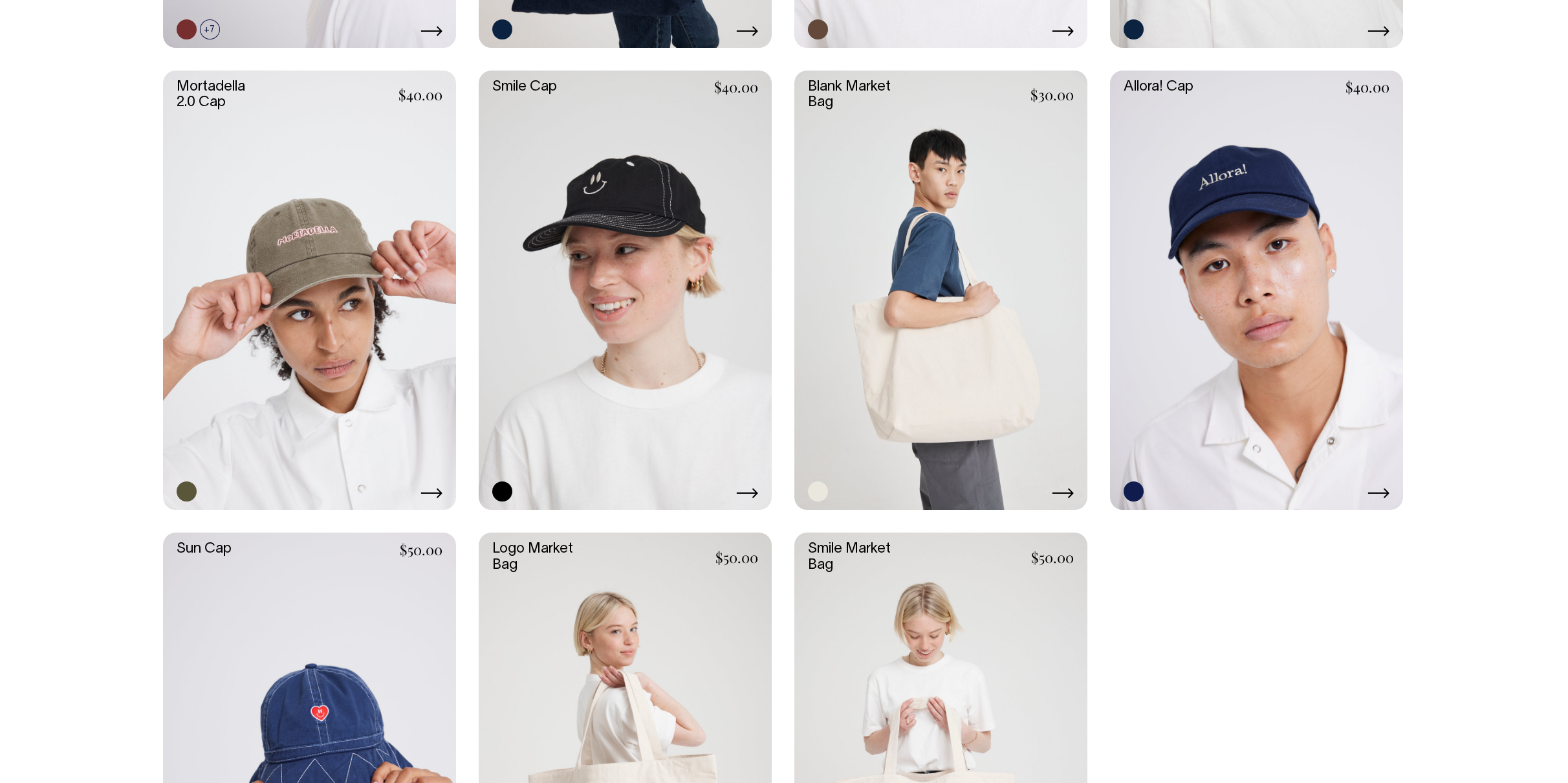
scroll to position [1036, 0]
click at [981, 409] on link at bounding box center [941, 290] width 293 height 440
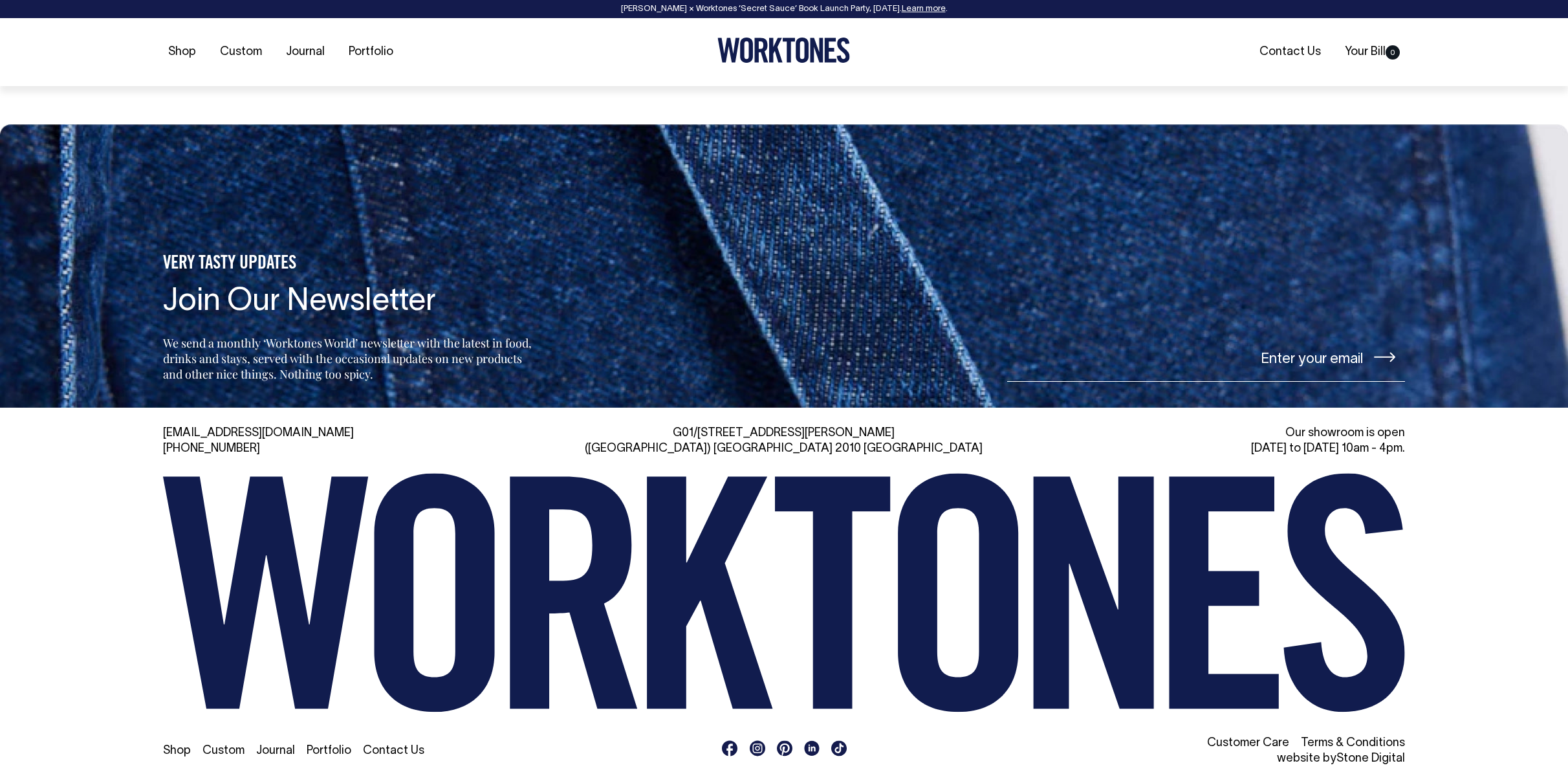
scroll to position [1931, 0]
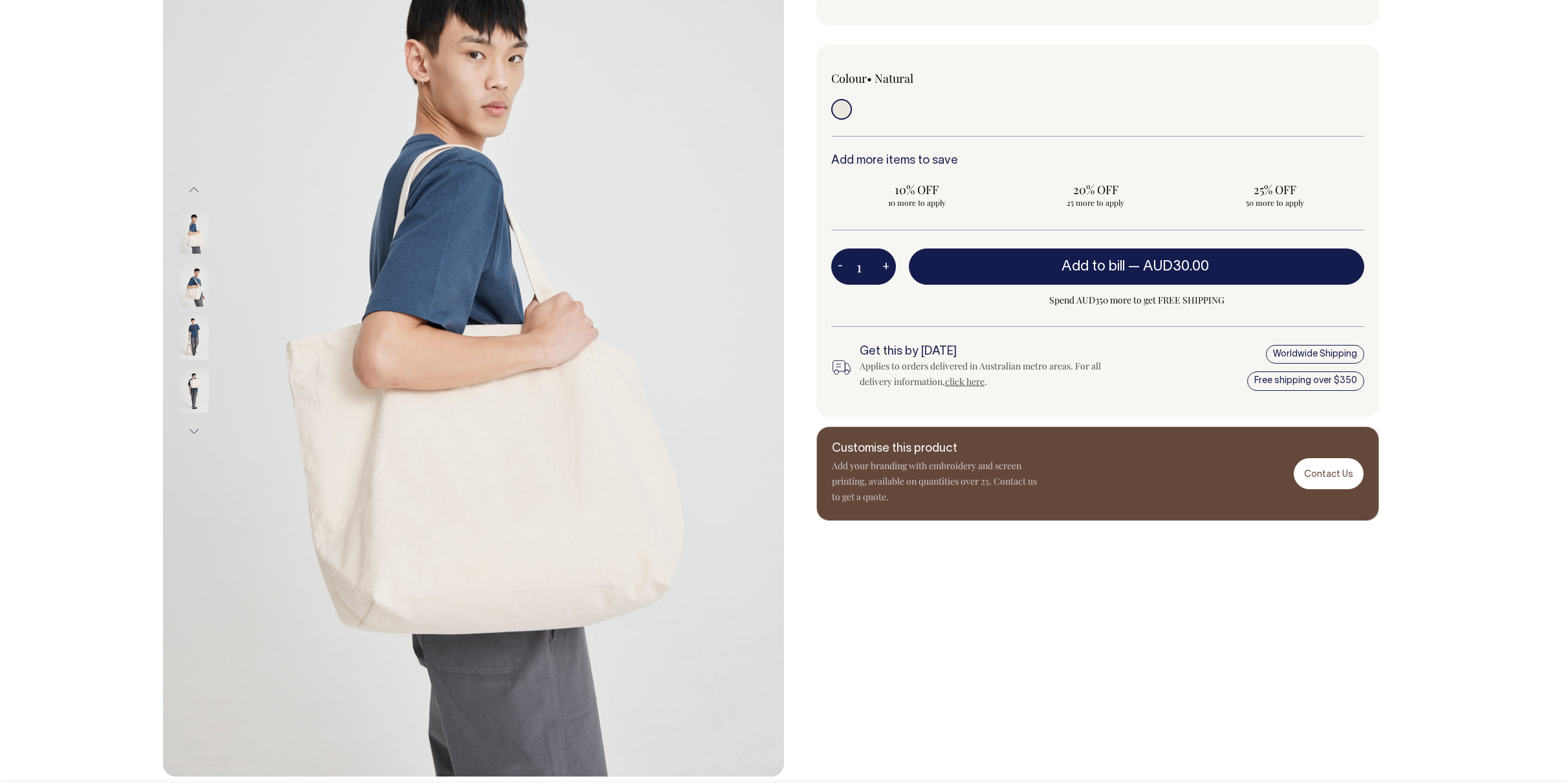
scroll to position [241, 0]
drag, startPoint x: 196, startPoint y: 284, endPoint x: 190, endPoint y: 290, distance: 8.5
click at [194, 284] on img at bounding box center [194, 285] width 29 height 45
click at [191, 338] on img at bounding box center [194, 337] width 29 height 45
click at [189, 235] on img at bounding box center [194, 231] width 29 height 45
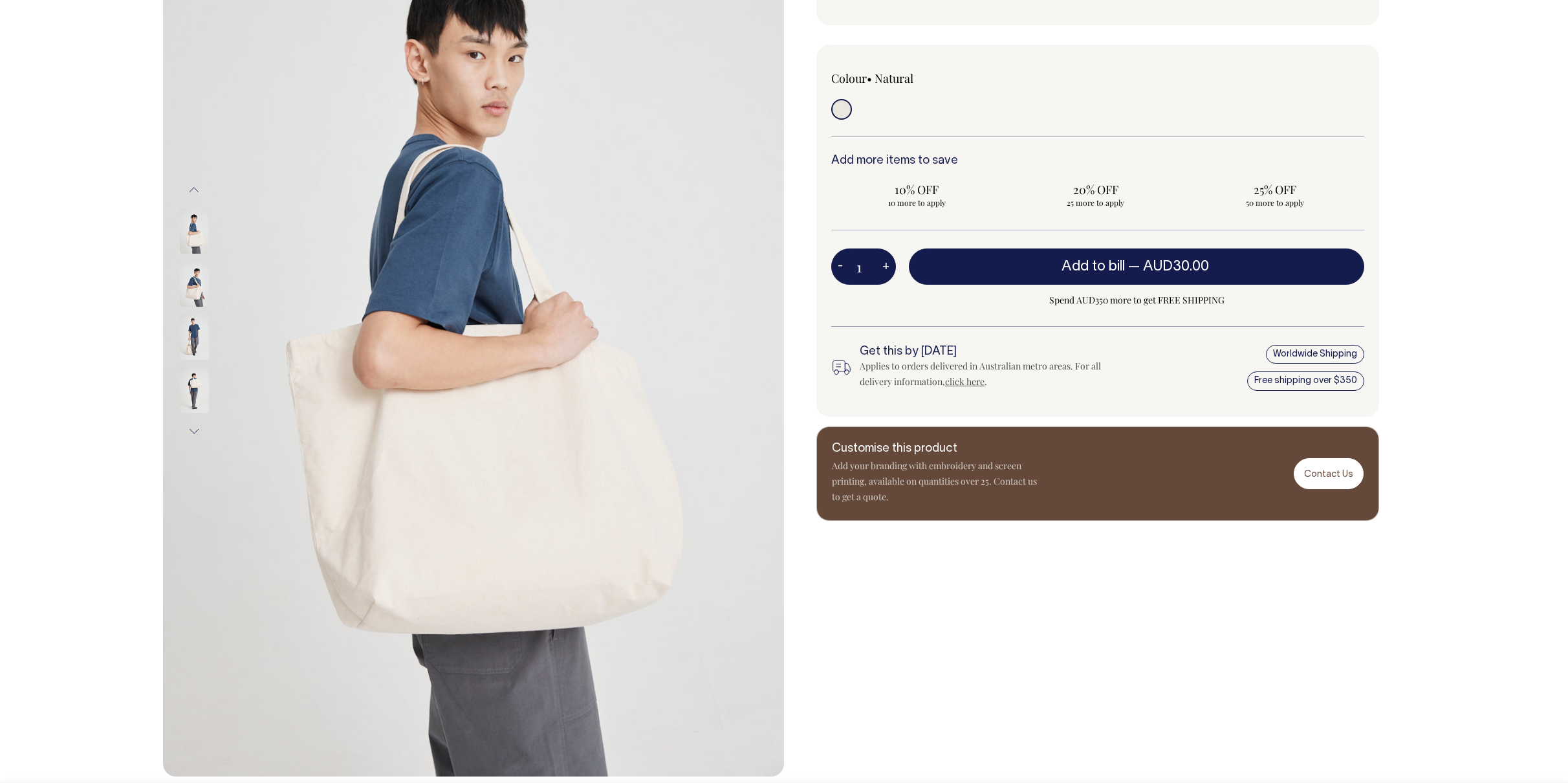
click at [191, 235] on img at bounding box center [194, 231] width 29 height 45
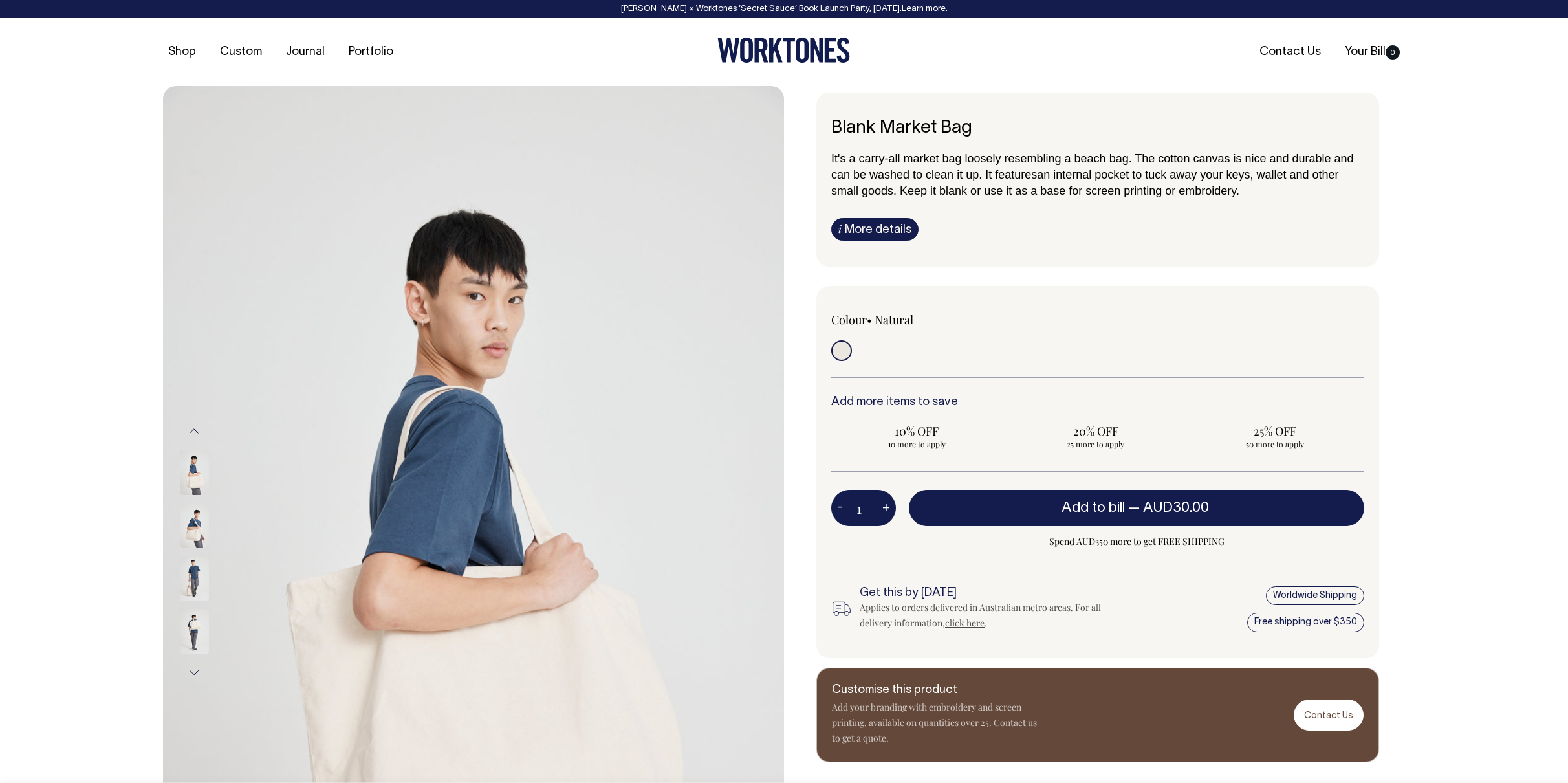
scroll to position [0, 0]
drag, startPoint x: 919, startPoint y: 123, endPoint x: 874, endPoint y: 123, distance: 45.0
click at [874, 123] on h6 "Blank Market Bag" at bounding box center [1097, 129] width 533 height 20
drag, startPoint x: 896, startPoint y: 125, endPoint x: 885, endPoint y: 127, distance: 11.2
click at [896, 125] on h6 "Blank Market Bag" at bounding box center [1097, 129] width 533 height 20
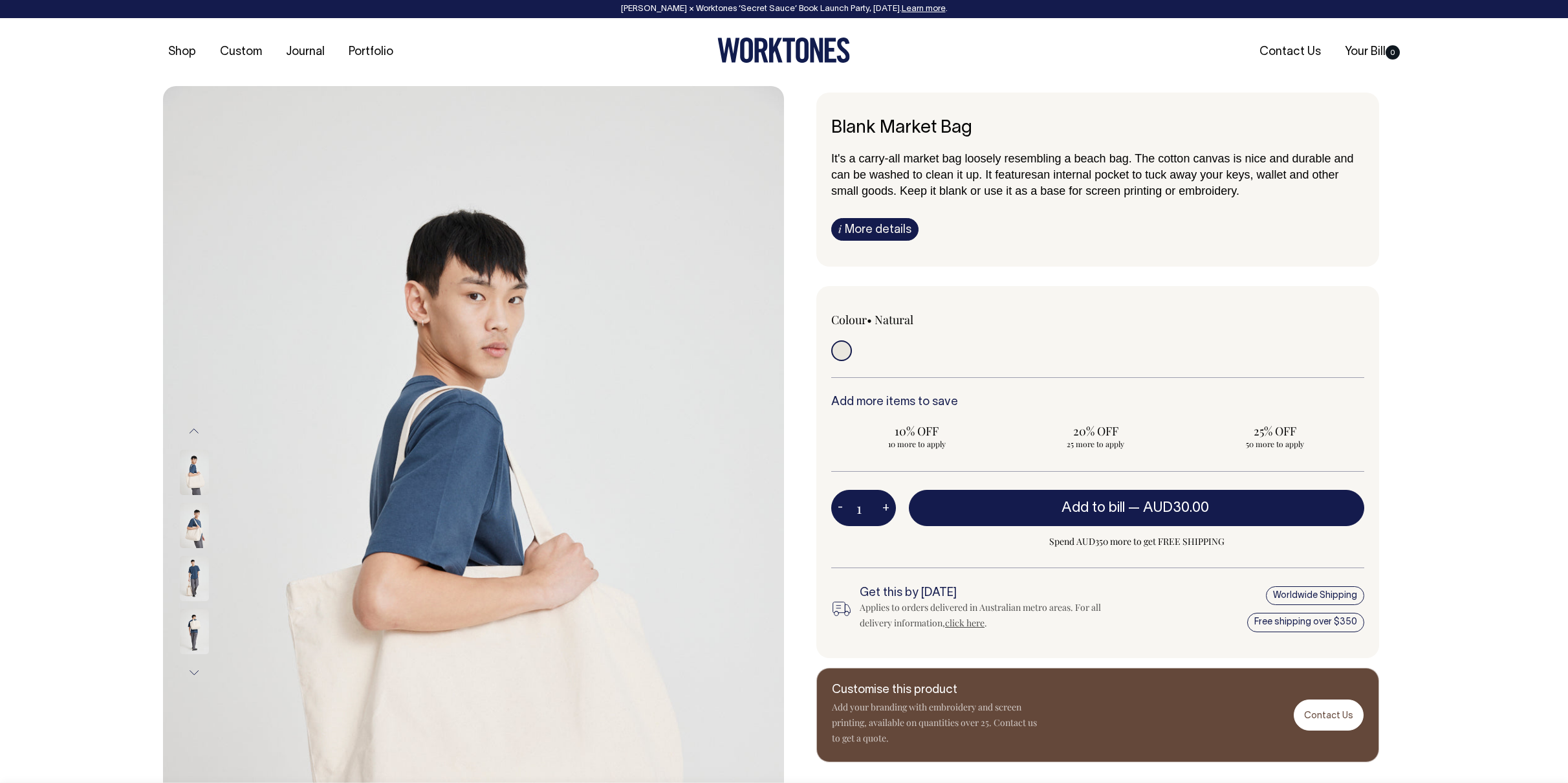
drag, startPoint x: 881, startPoint y: 127, endPoint x: 973, endPoint y: 129, distance: 92.0
click at [975, 129] on h6 "Blank Market Bag" at bounding box center [1097, 129] width 533 height 20
copy h6 "Market Bag"
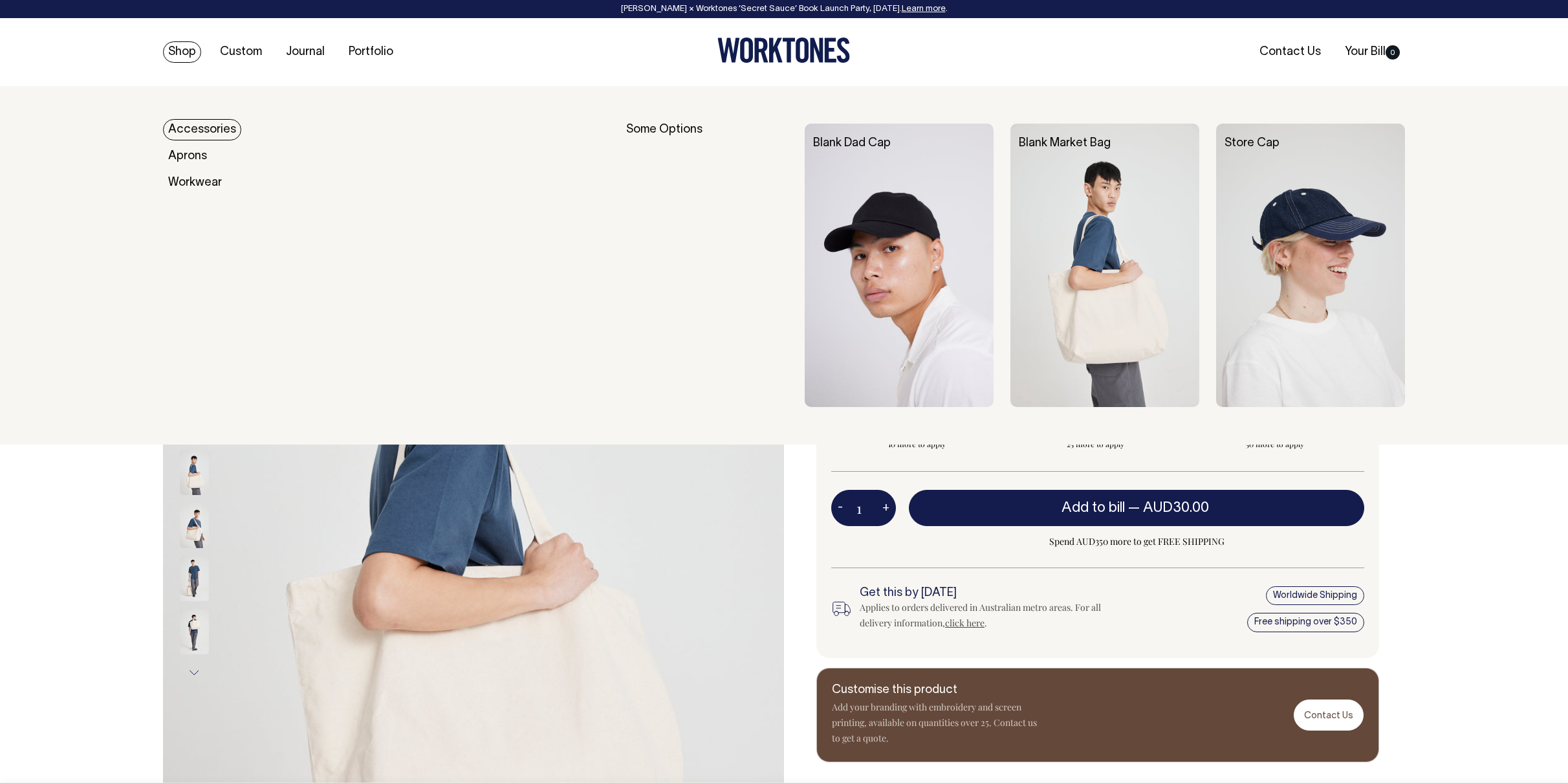
click at [142, 64] on header "[PERSON_NAME] × Worktones ‘Secret Sauce’ Book Launch Party, [DATE]. Learn more …" at bounding box center [784, 43] width 1568 height 86
